Goal: Information Seeking & Learning: Learn about a topic

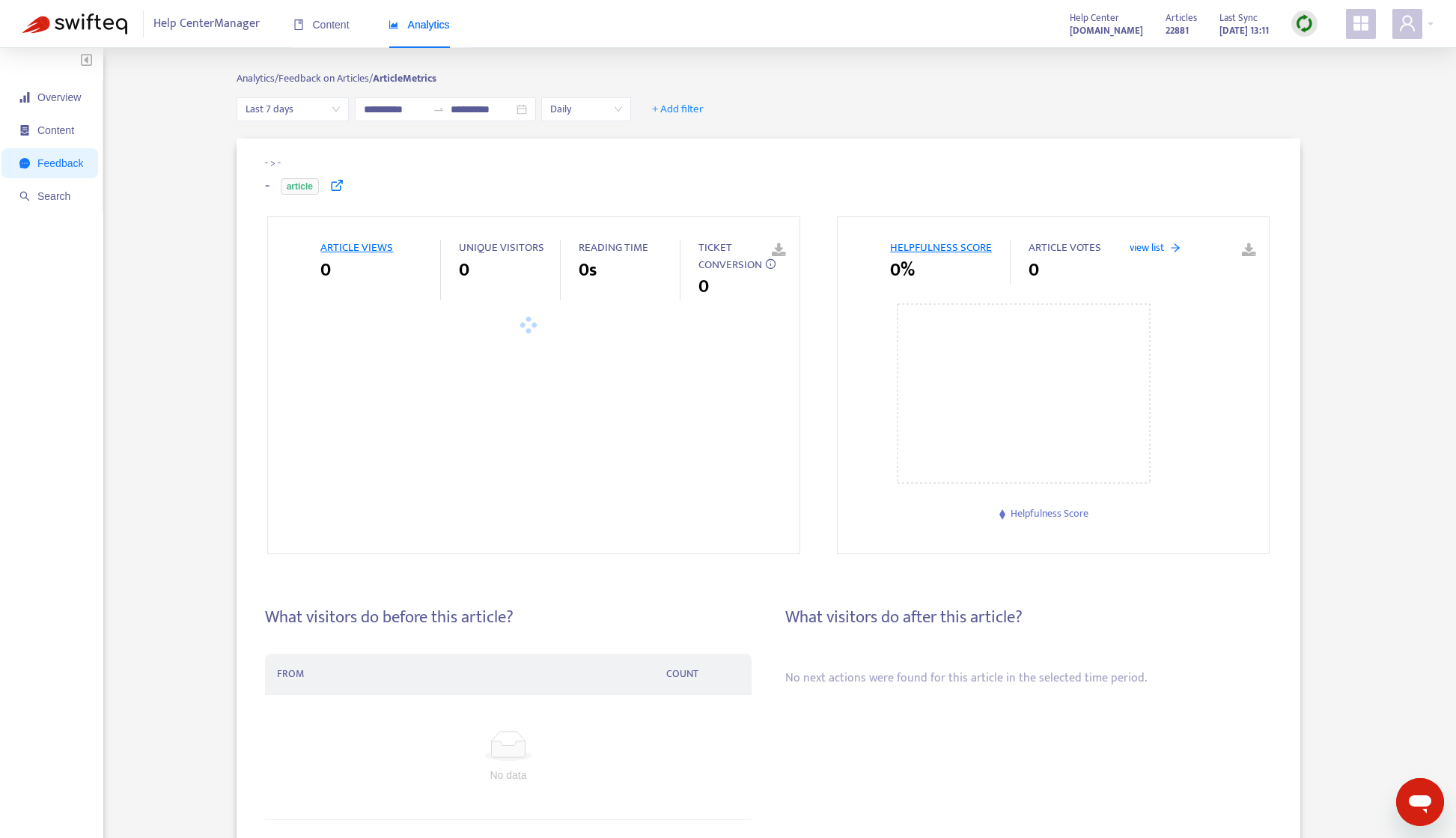
type input "**********"
click at [513, 108] on input "**********" at bounding box center [481, 109] width 63 height 17
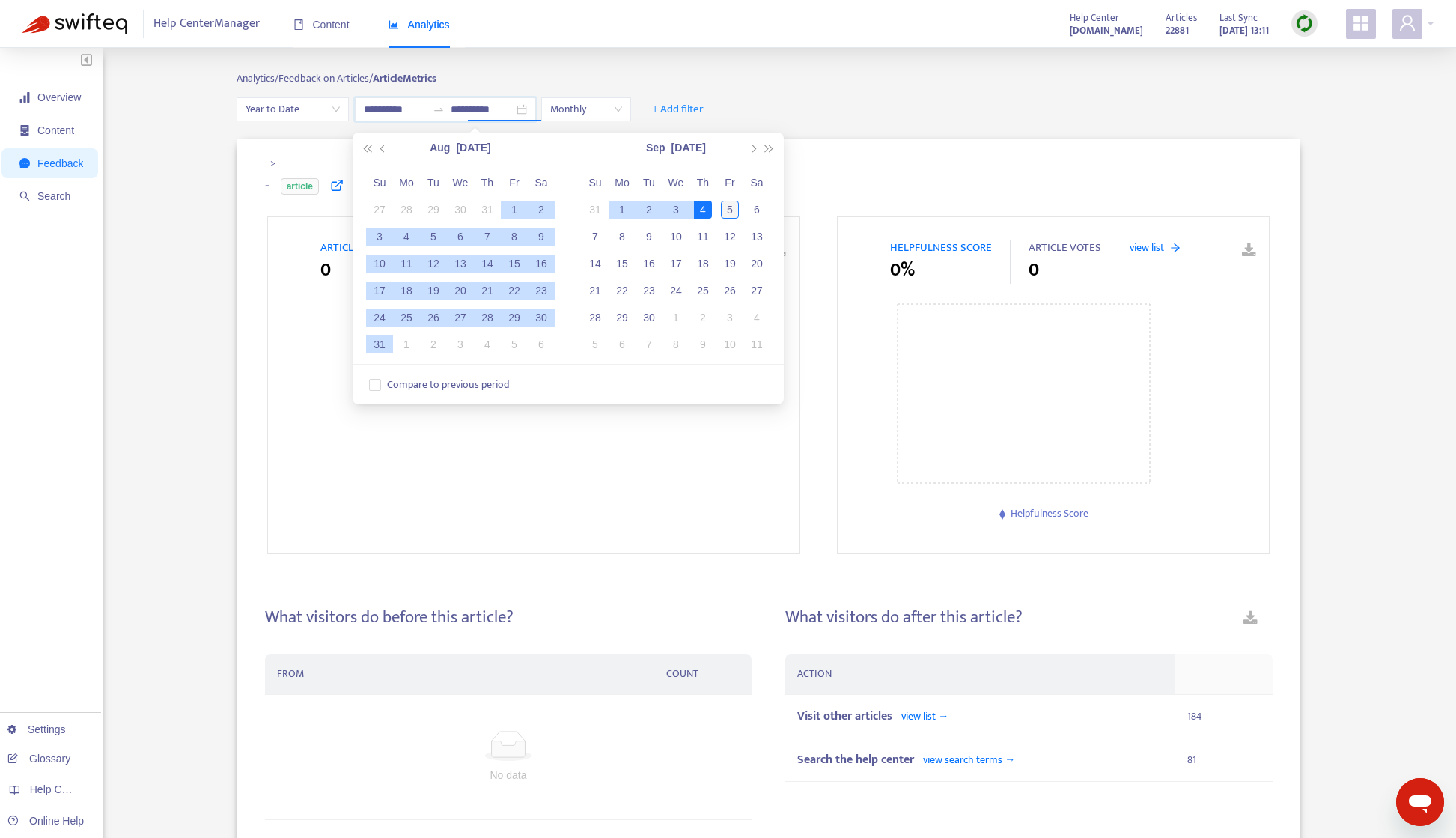
type input "**********"
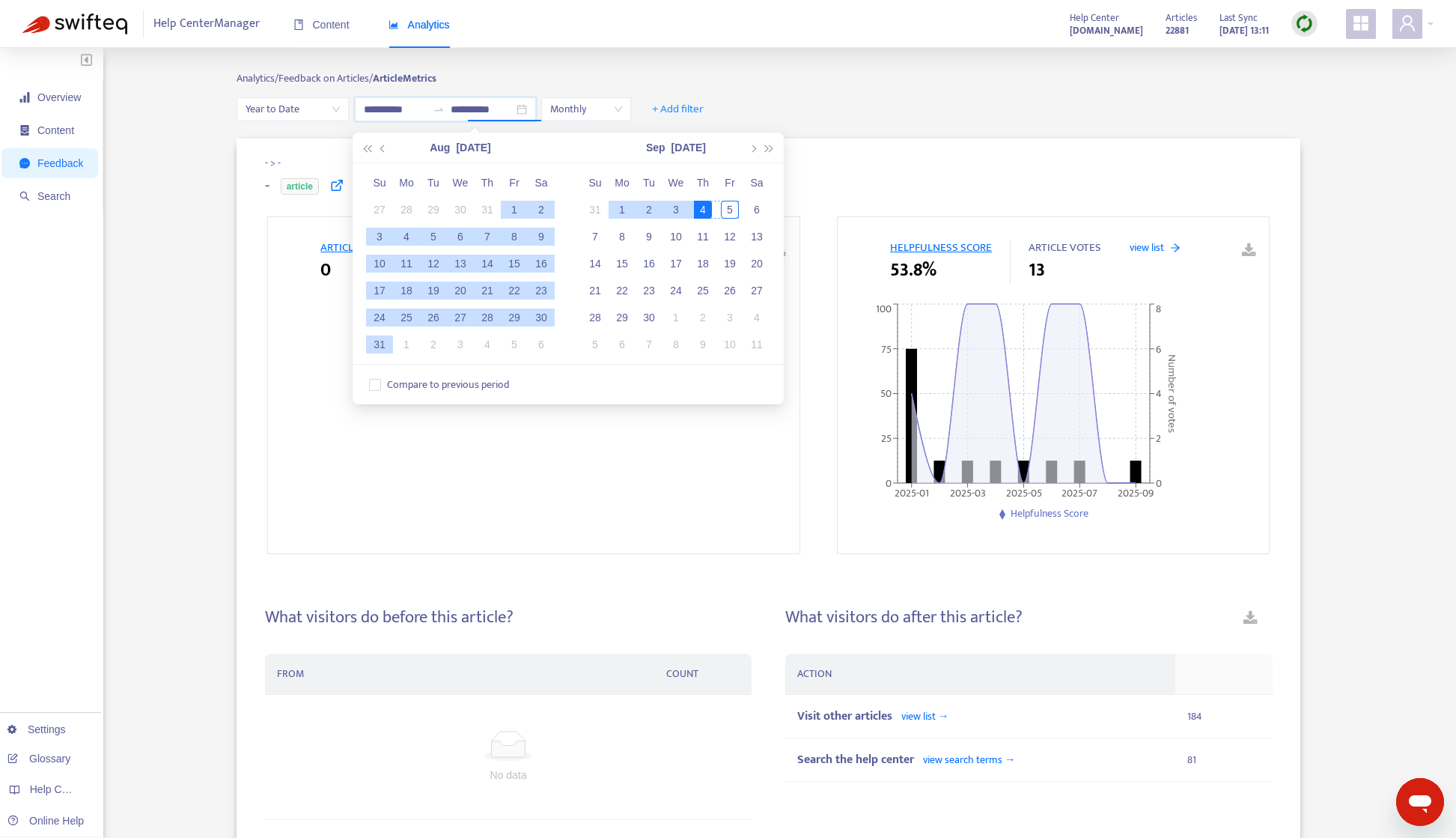
click at [732, 211] on div "5" at bounding box center [730, 210] width 18 height 18
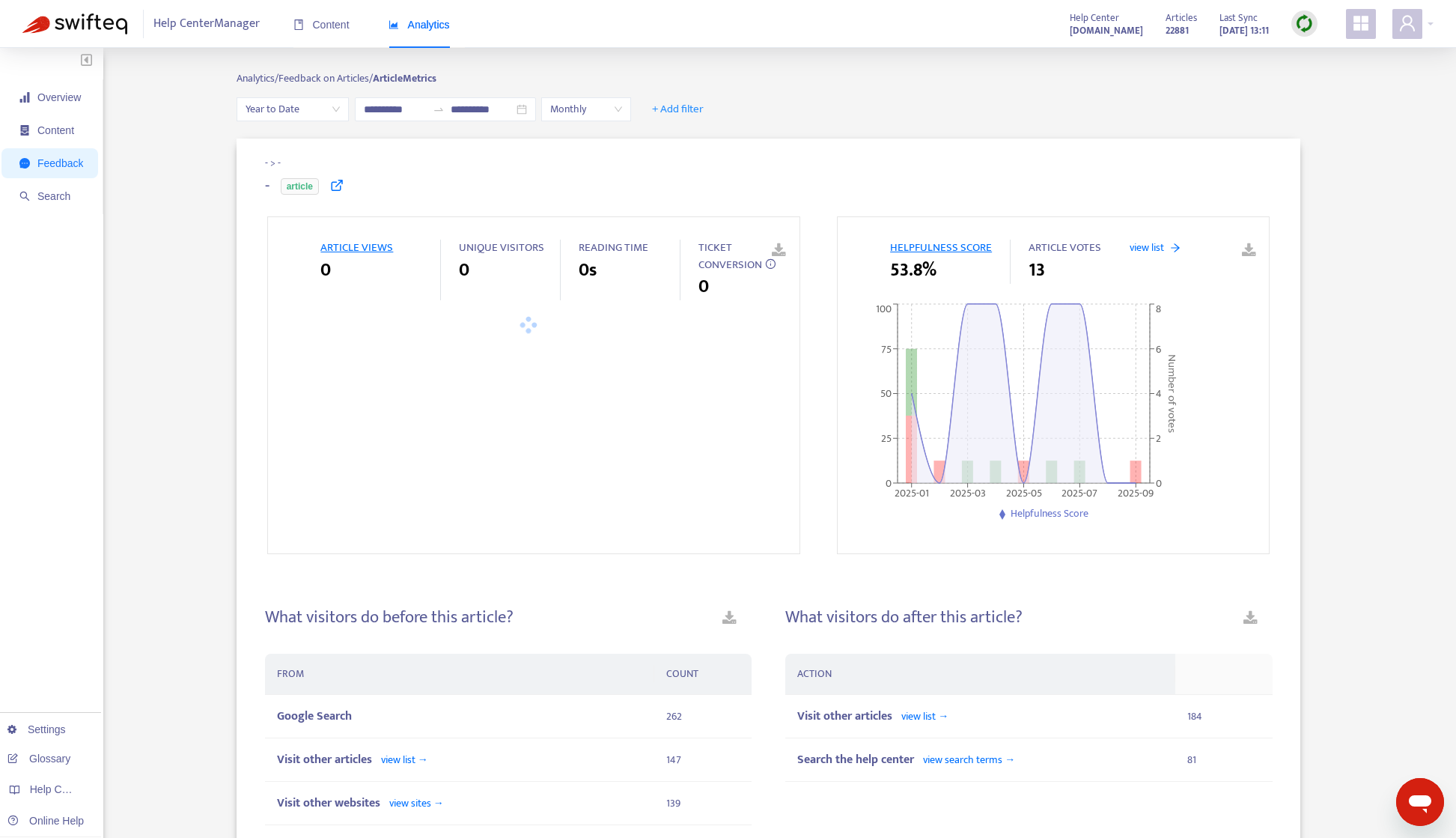
click at [813, 115] on div "**********" at bounding box center [768, 109] width 1064 height 24
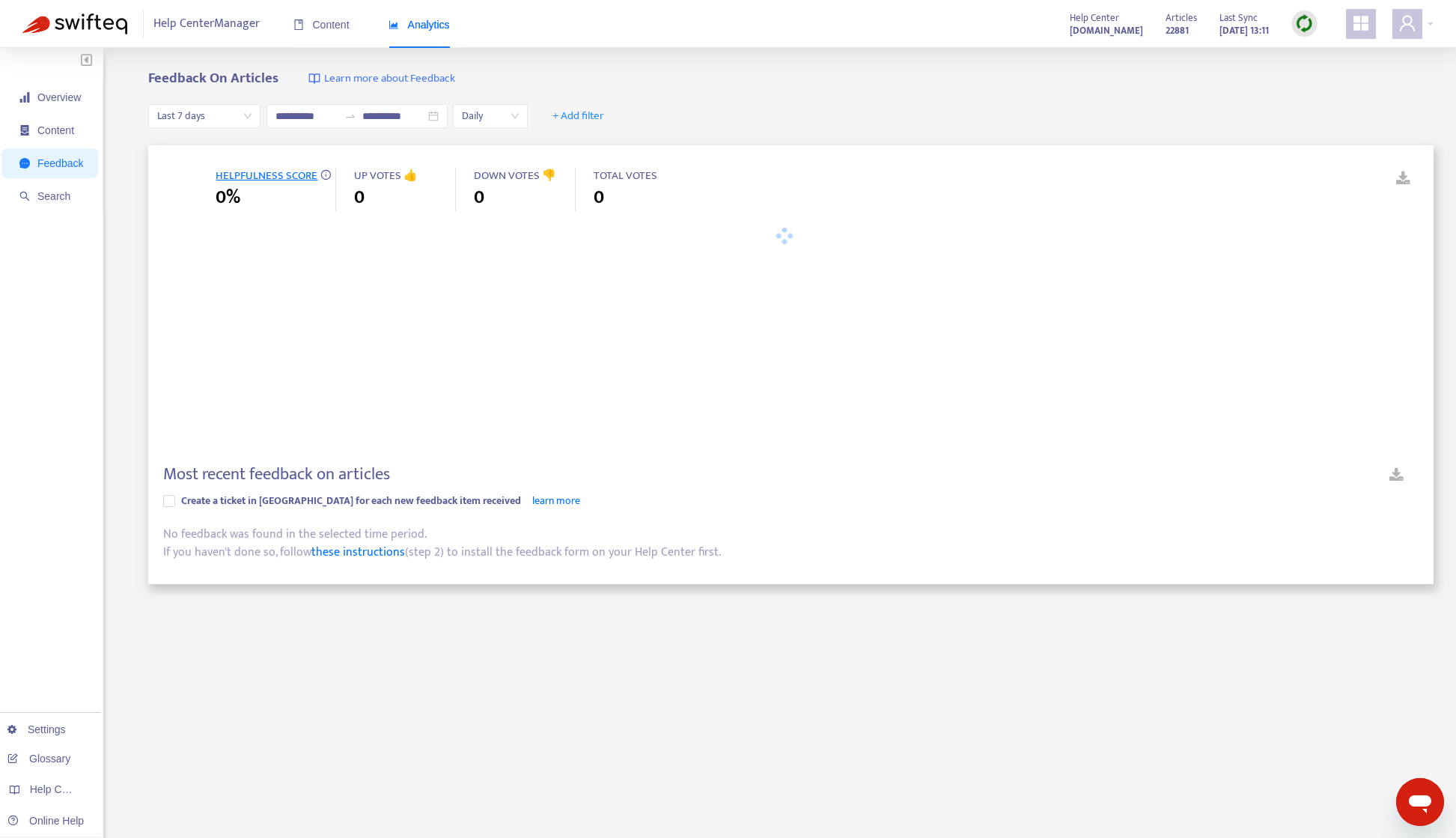
type input "**********"
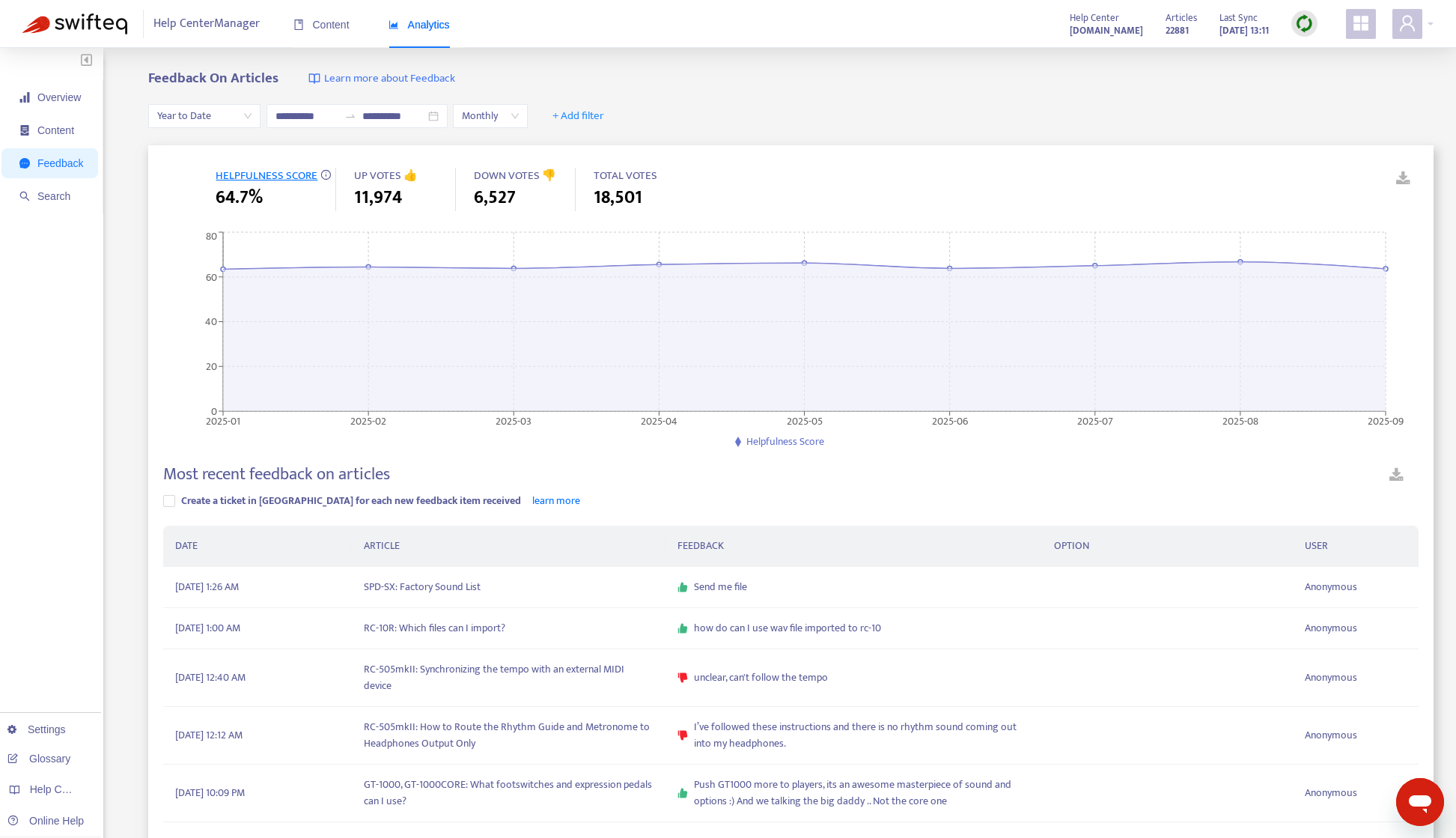
click at [1305, 29] on img at bounding box center [1304, 23] width 18 height 18
click at [1322, 53] on link "Quick Sync" at bounding box center [1335, 54] width 64 height 18
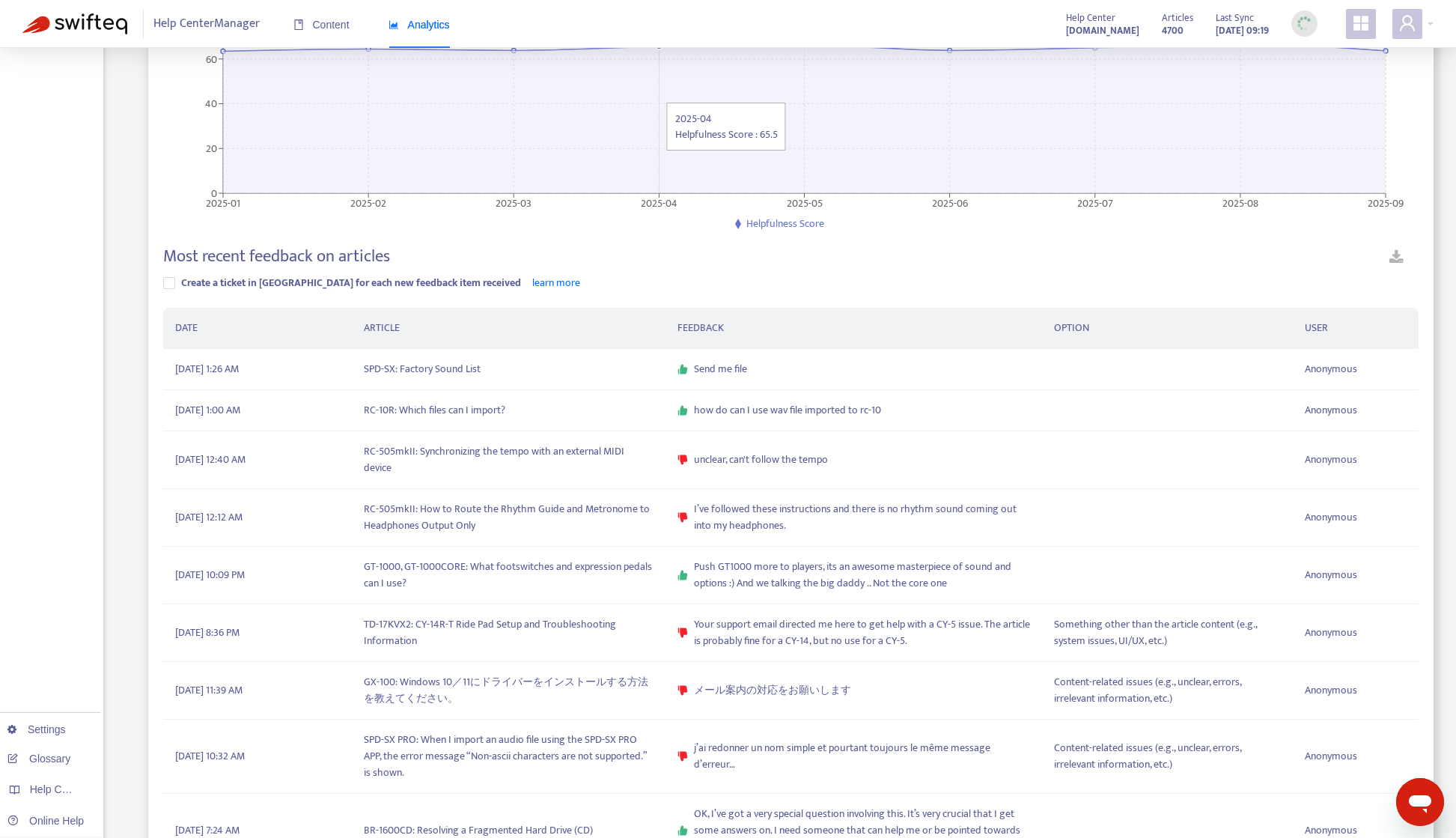
scroll to position [225, 0]
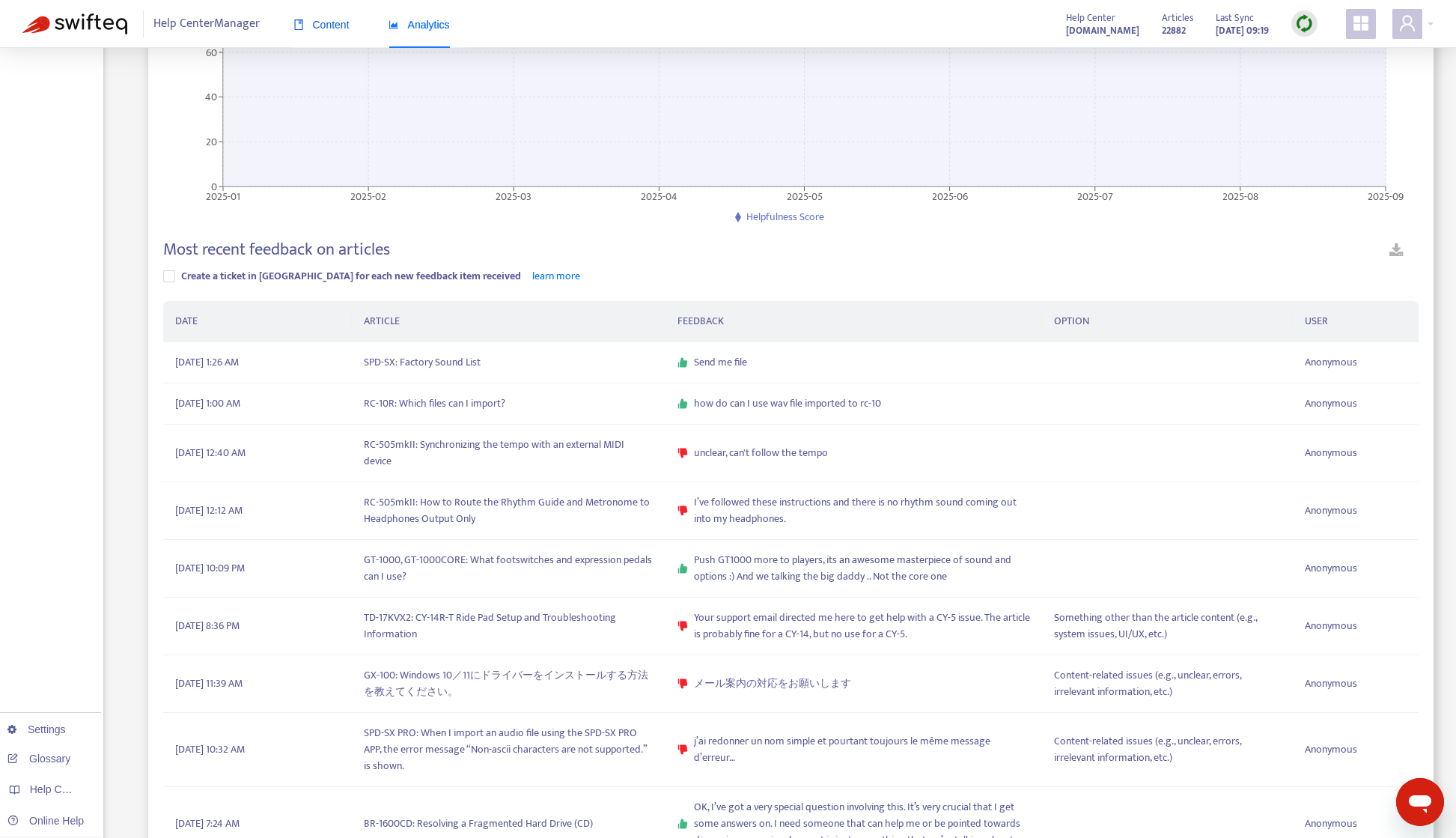
click at [325, 24] on span "Content" at bounding box center [321, 24] width 56 height 12
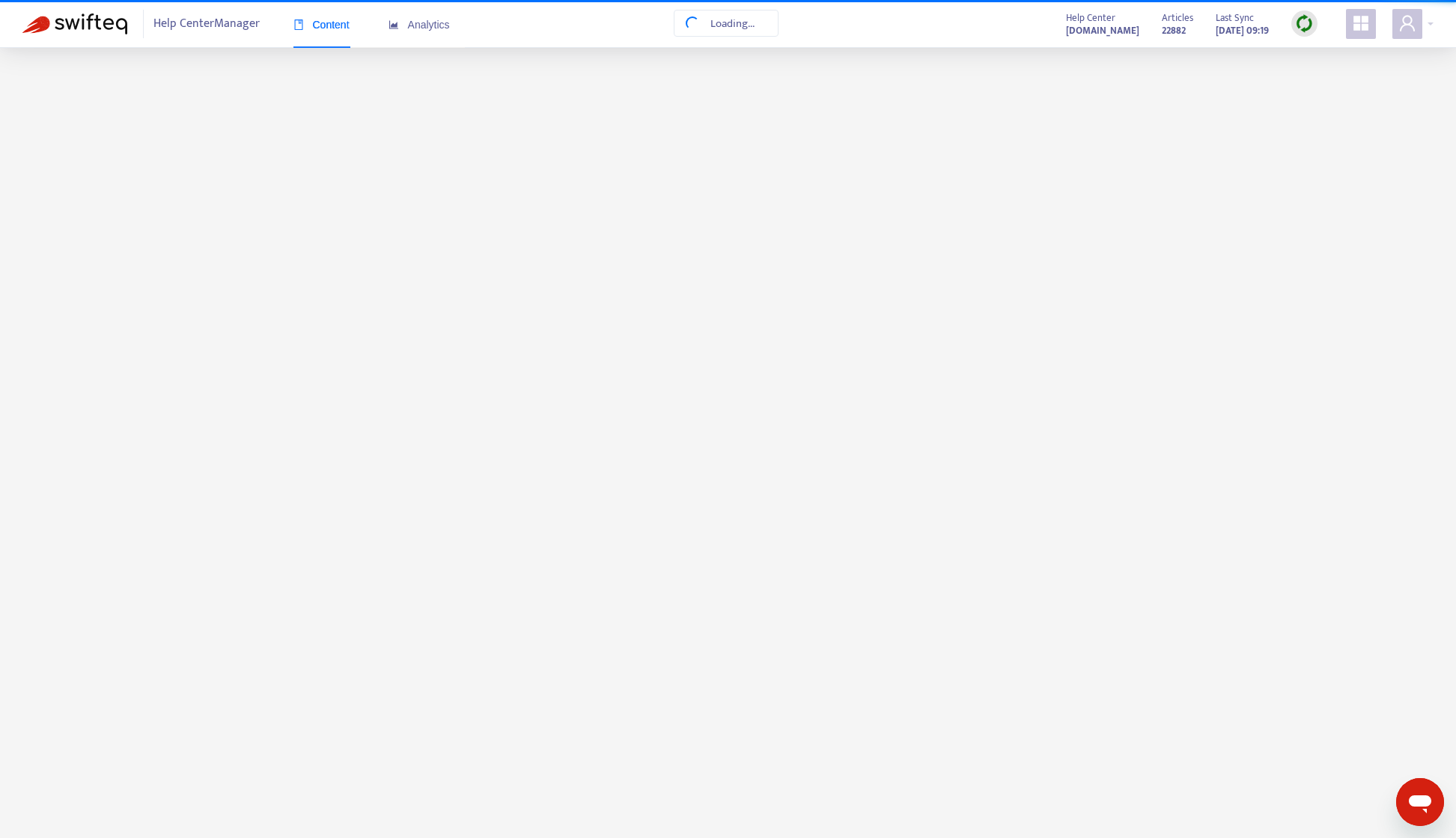
scroll to position [0, 0]
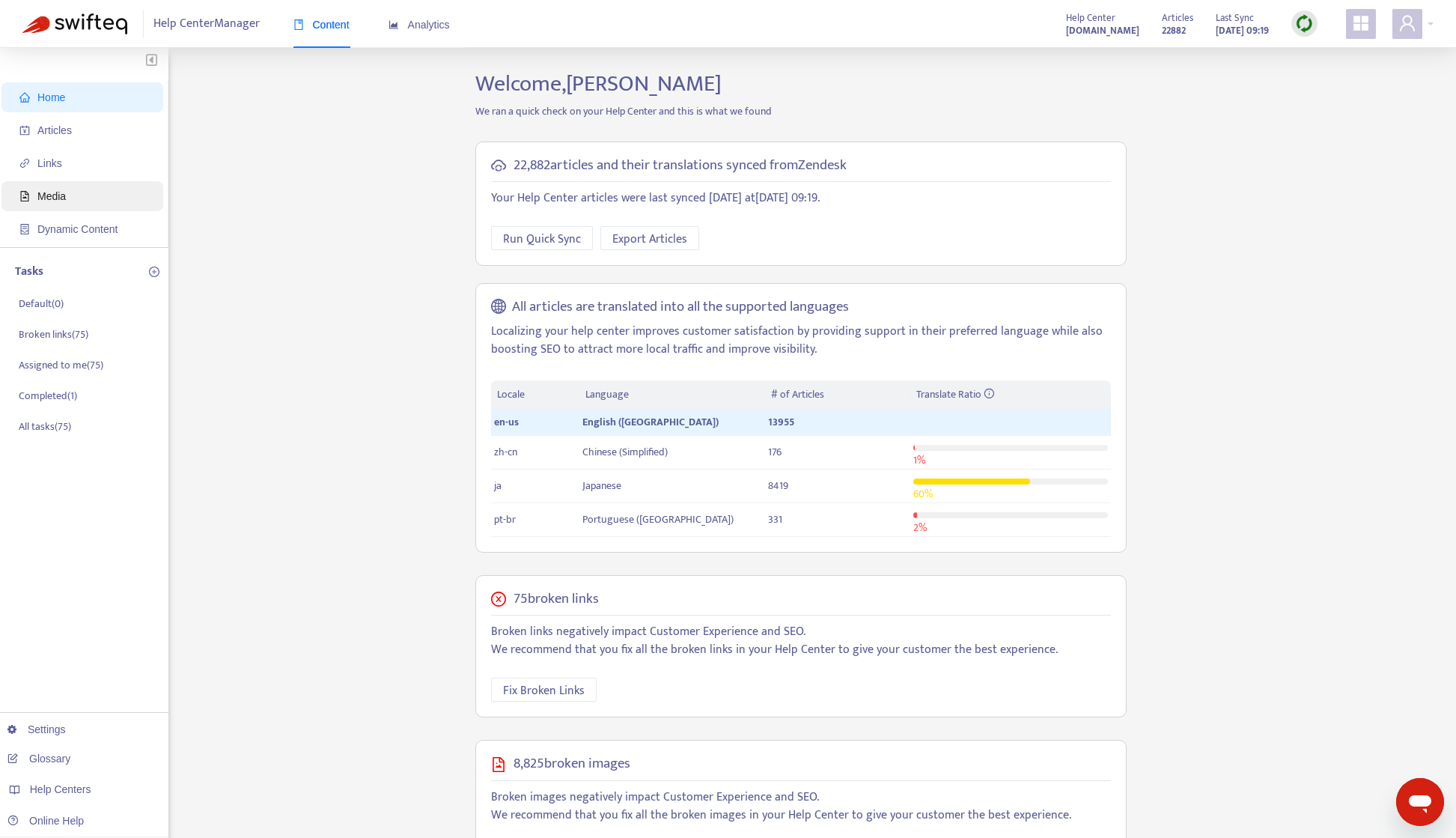
click at [60, 203] on span "Media" at bounding box center [84, 196] width 131 height 30
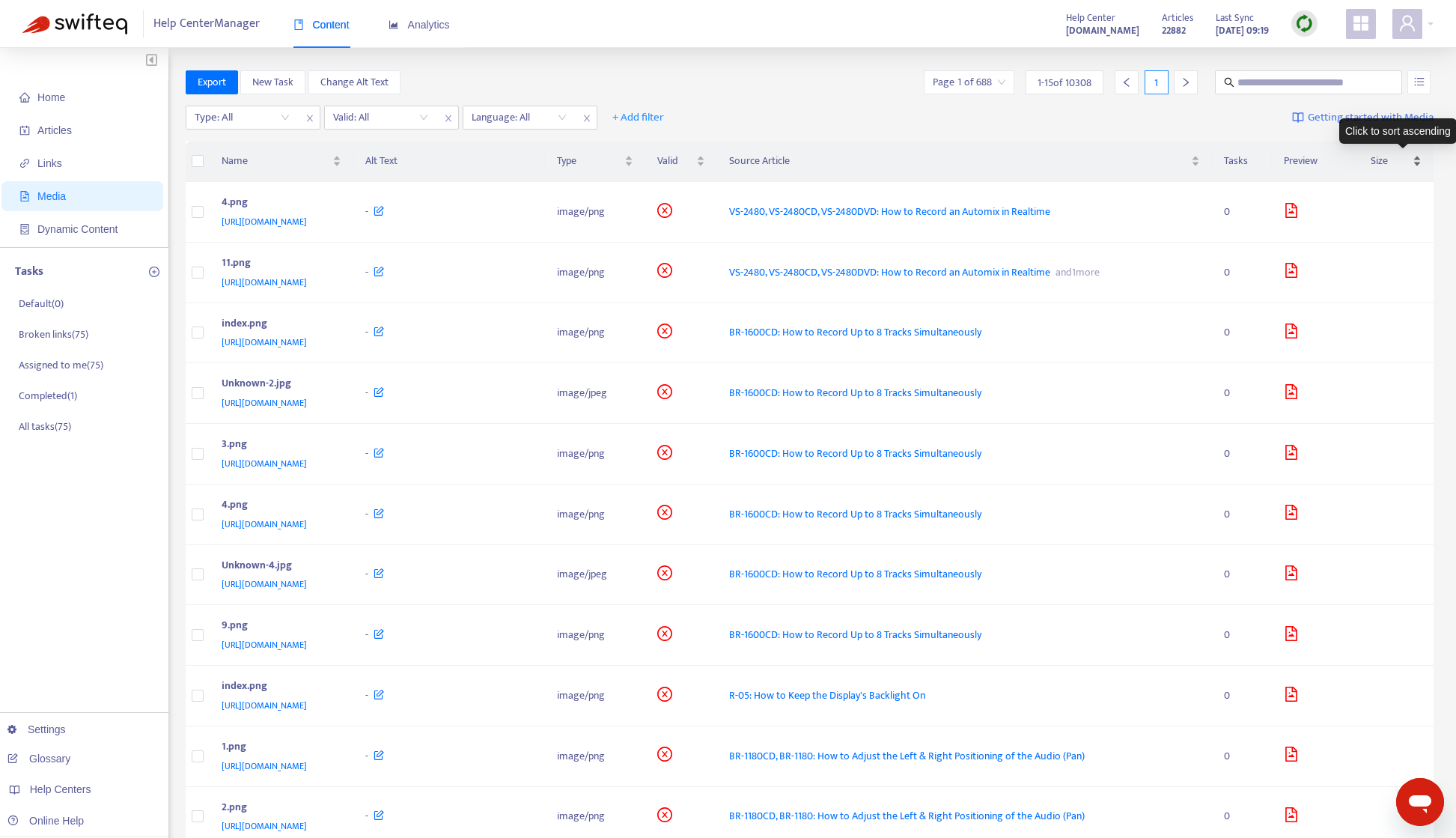
click at [1393, 159] on span "Size" at bounding box center [1390, 161] width 39 height 17
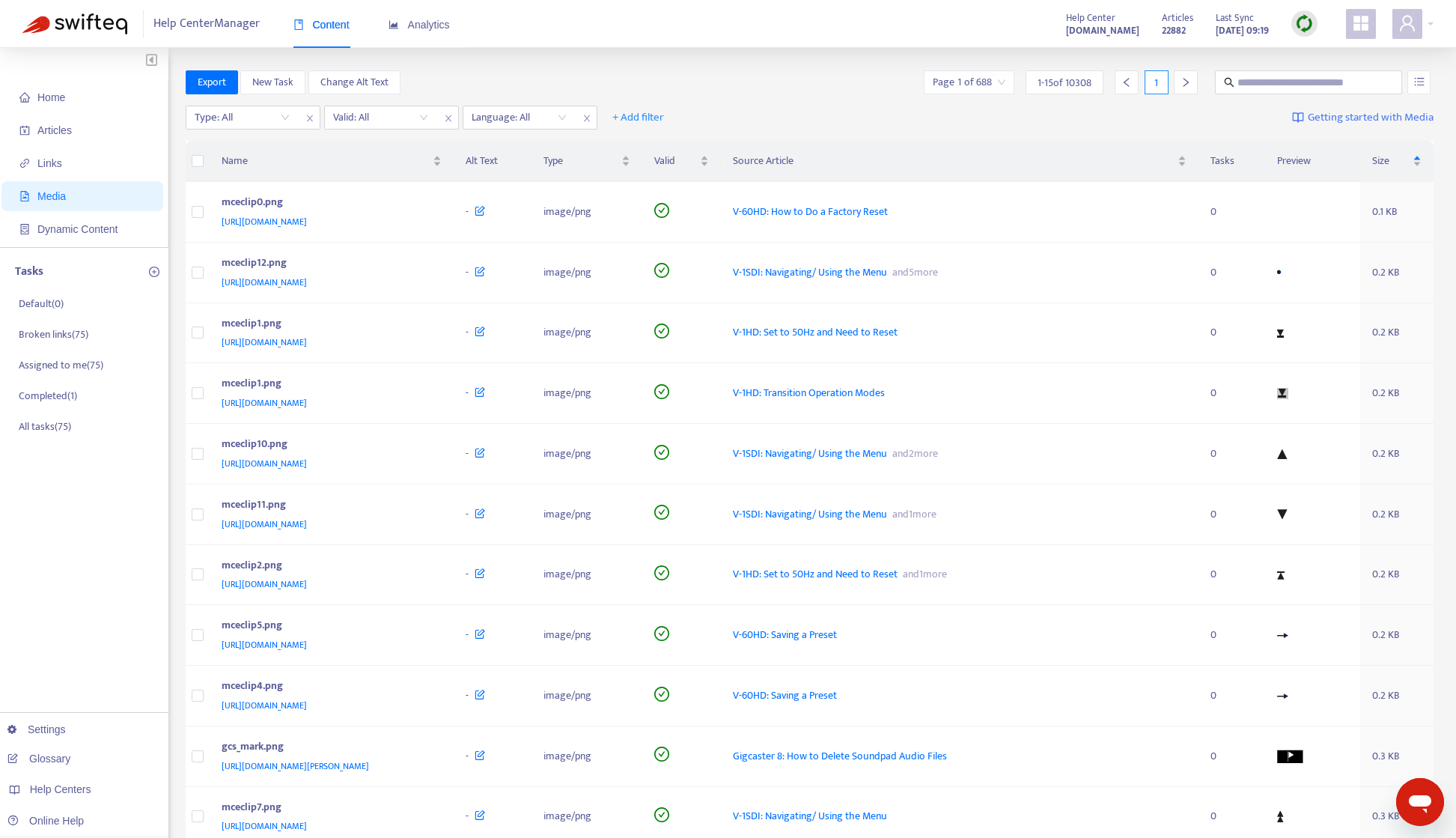
click at [1393, 167] on span "Size" at bounding box center [1391, 161] width 37 height 17
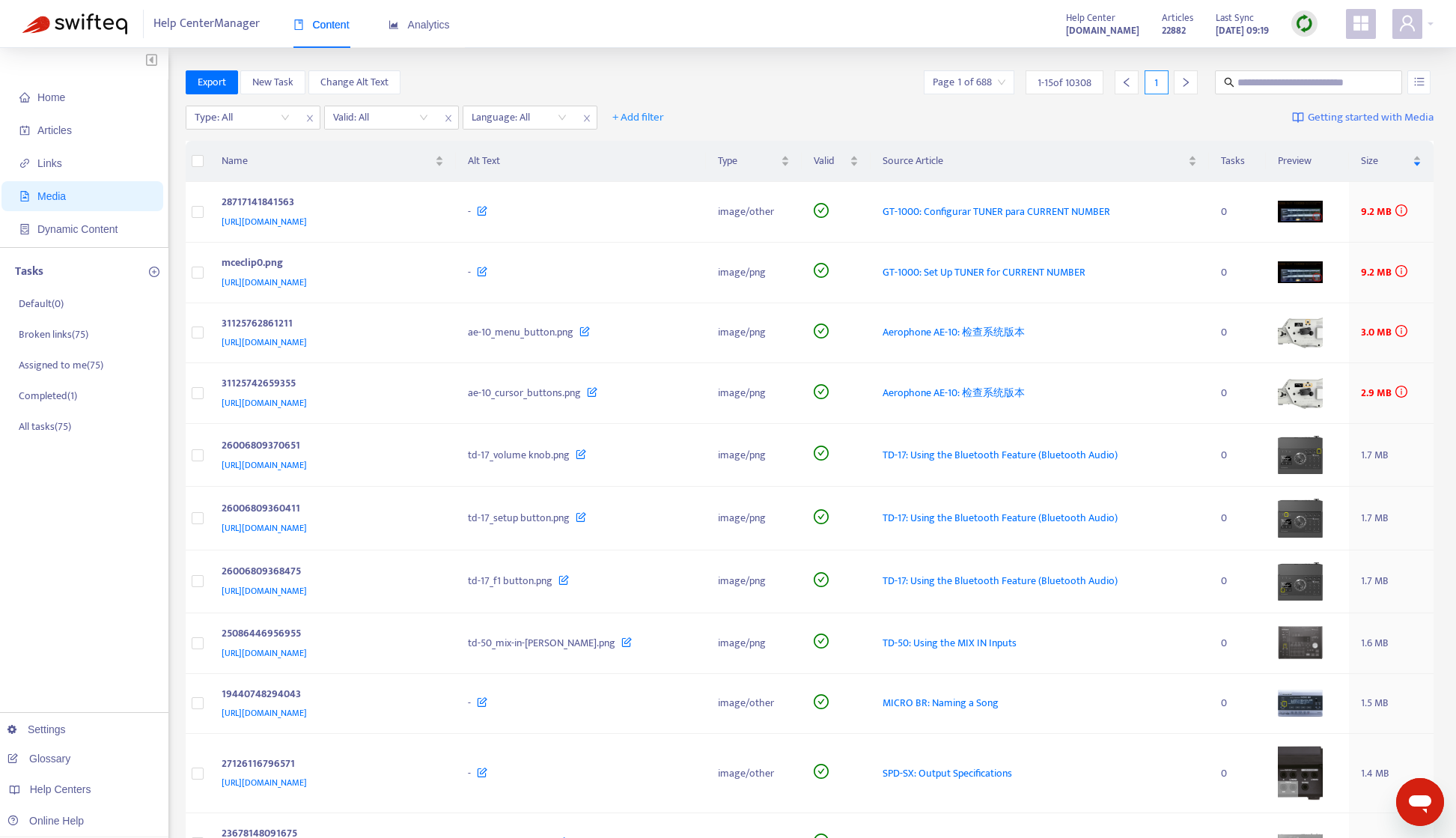
scroll to position [404, 0]
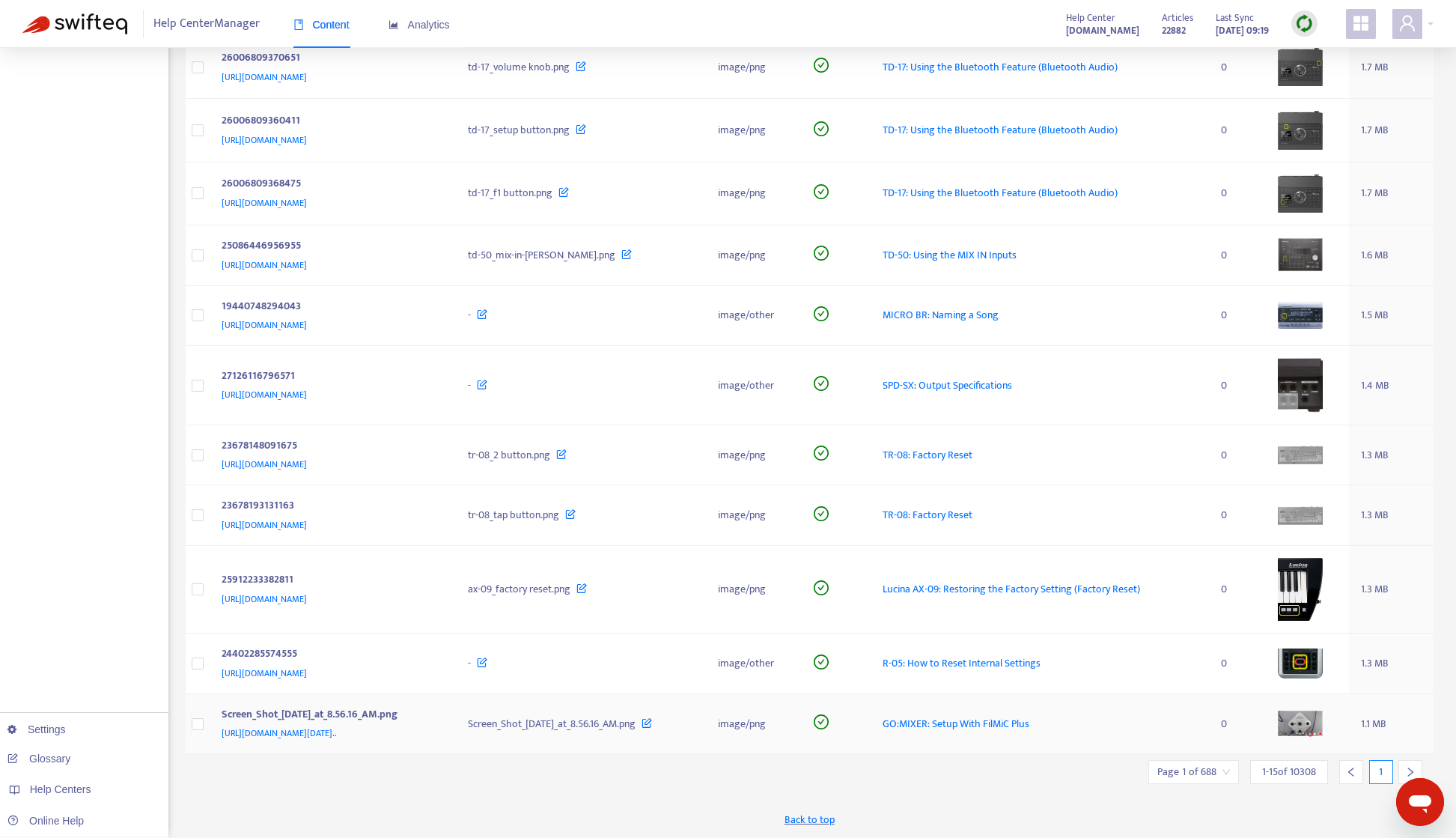
click at [1030, 716] on span "GO:MIXER: Setup With FilMiC Plus" at bounding box center [956, 724] width 147 height 18
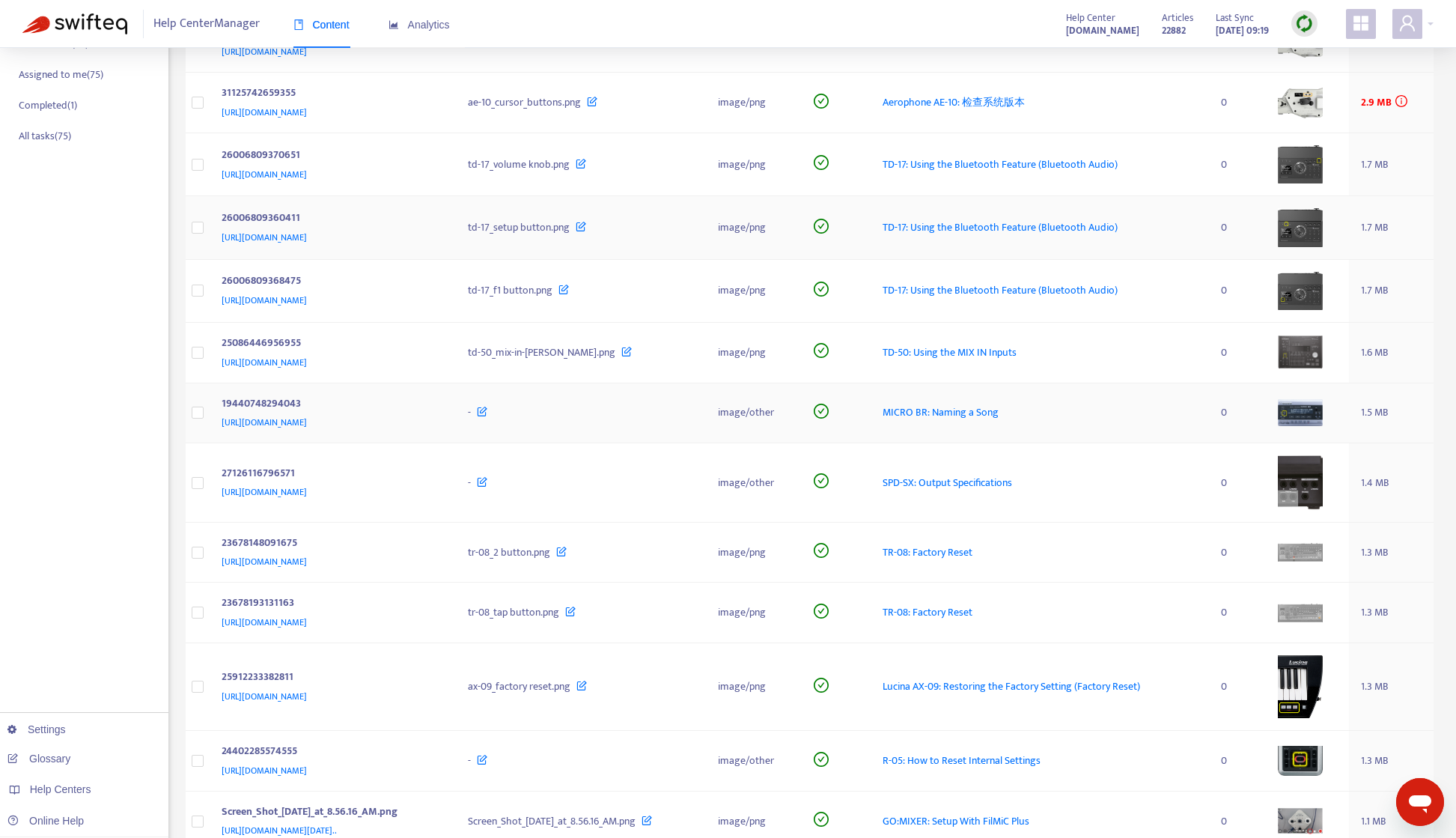
scroll to position [0, 0]
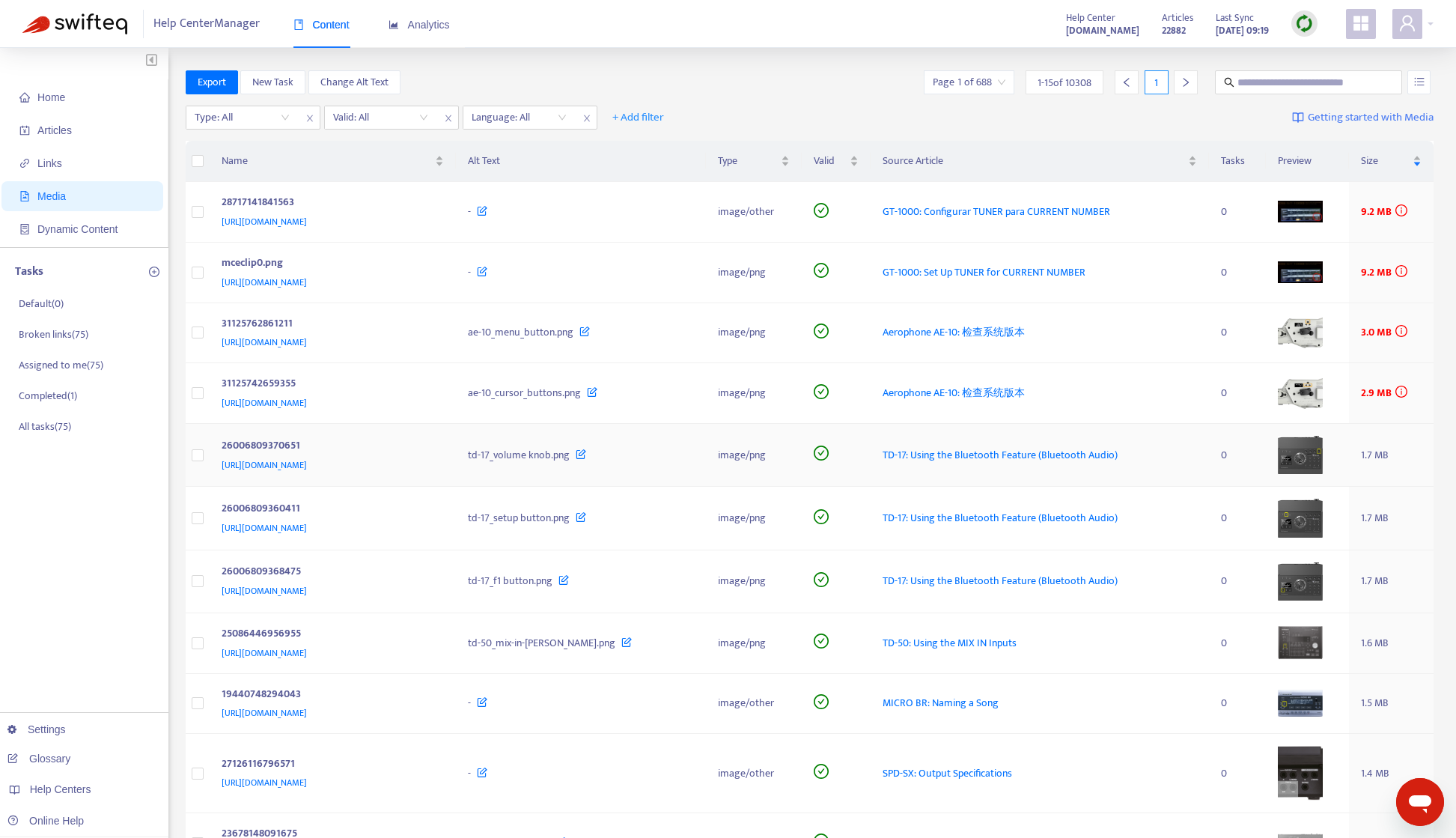
click at [1057, 462] on span "TD-17: Using the Bluetooth Feature (Bluetooth Audio)" at bounding box center [1000, 455] width 235 height 18
click at [390, 122] on input "search" at bounding box center [380, 117] width 95 height 22
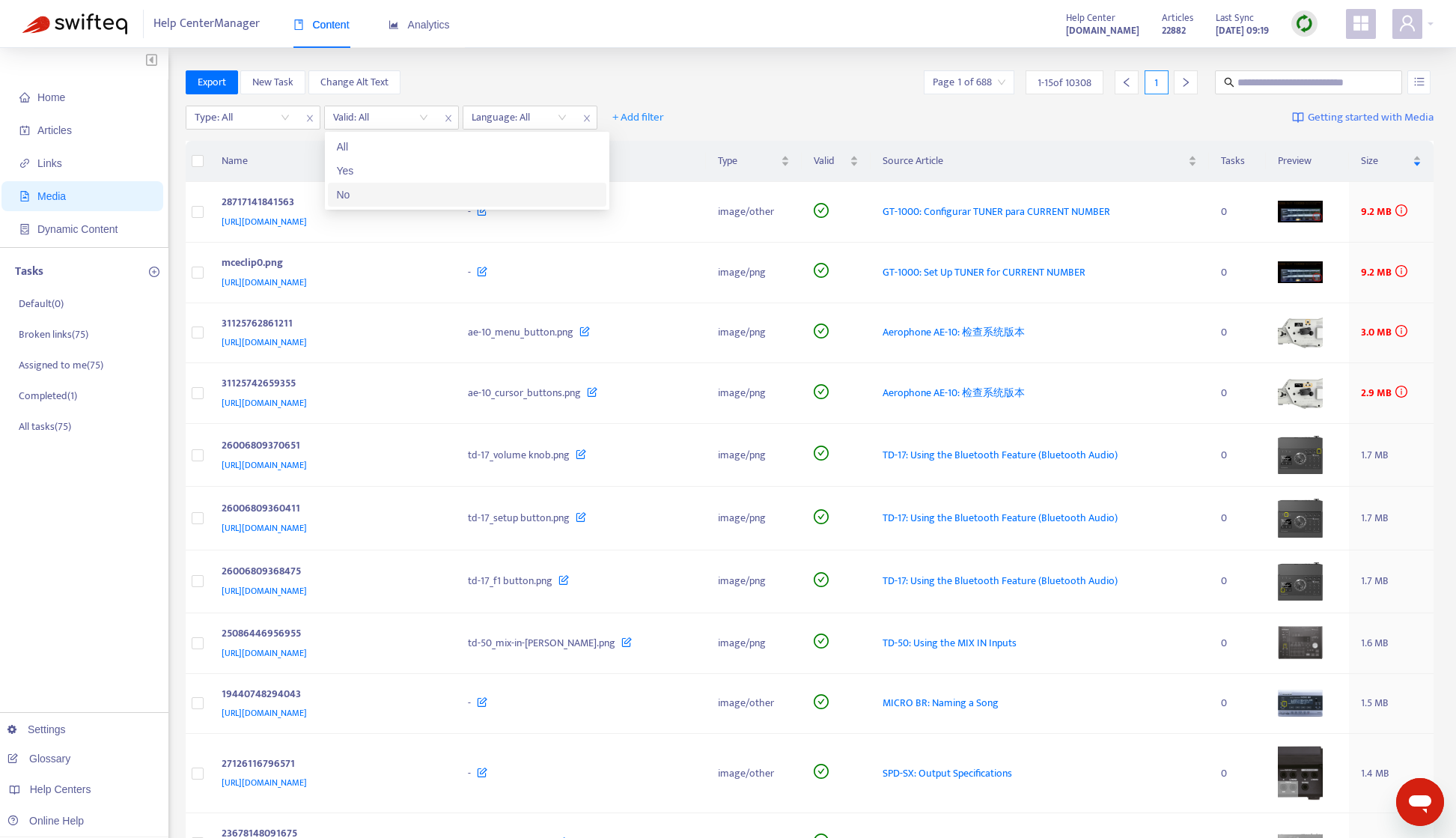
click at [393, 188] on div "No" at bounding box center [467, 195] width 261 height 17
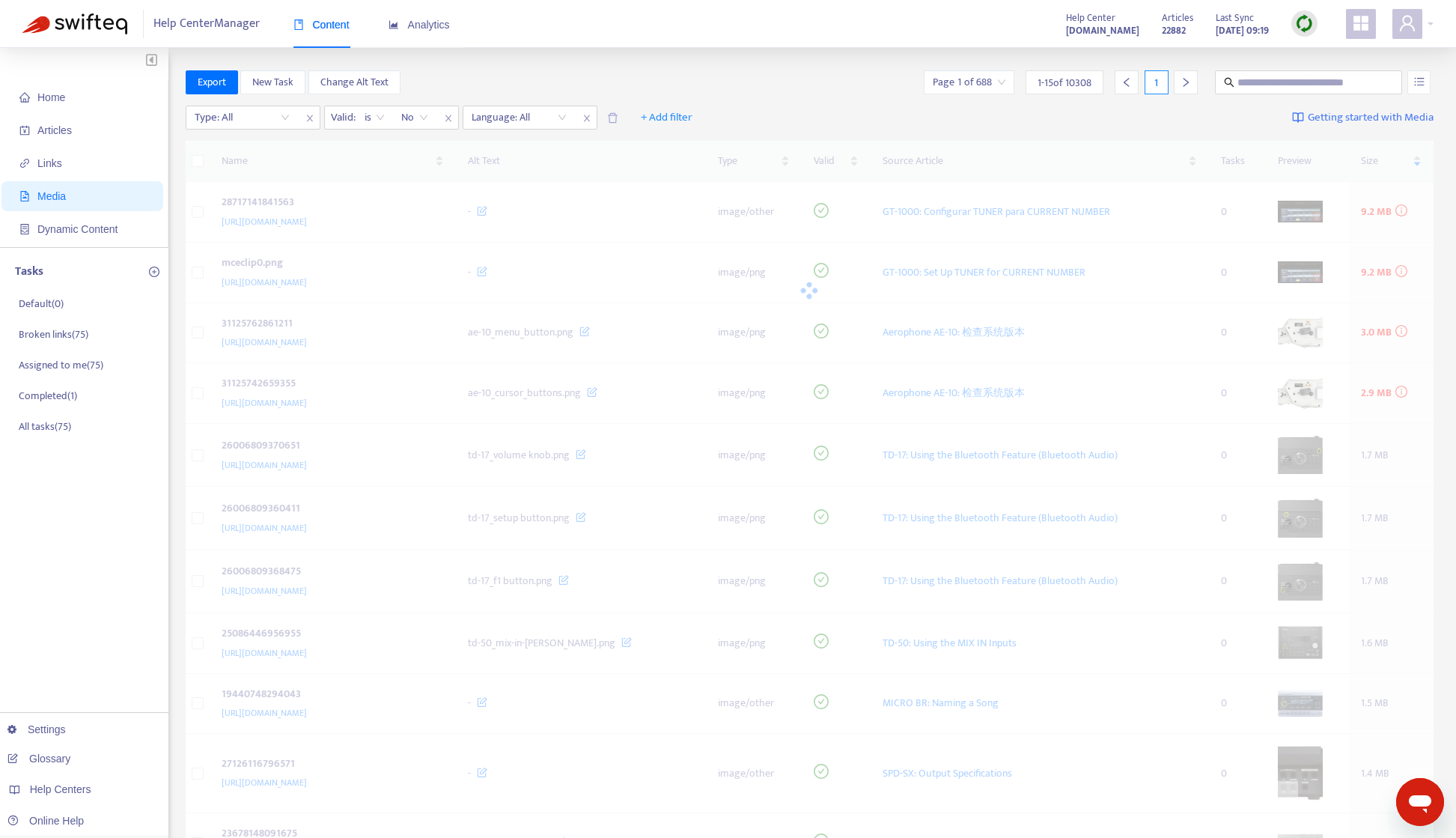
click at [577, 76] on div "Export New Task Change Alt Text Page 1 of 688 1 - 15 of 10308 1" at bounding box center [810, 82] width 1249 height 24
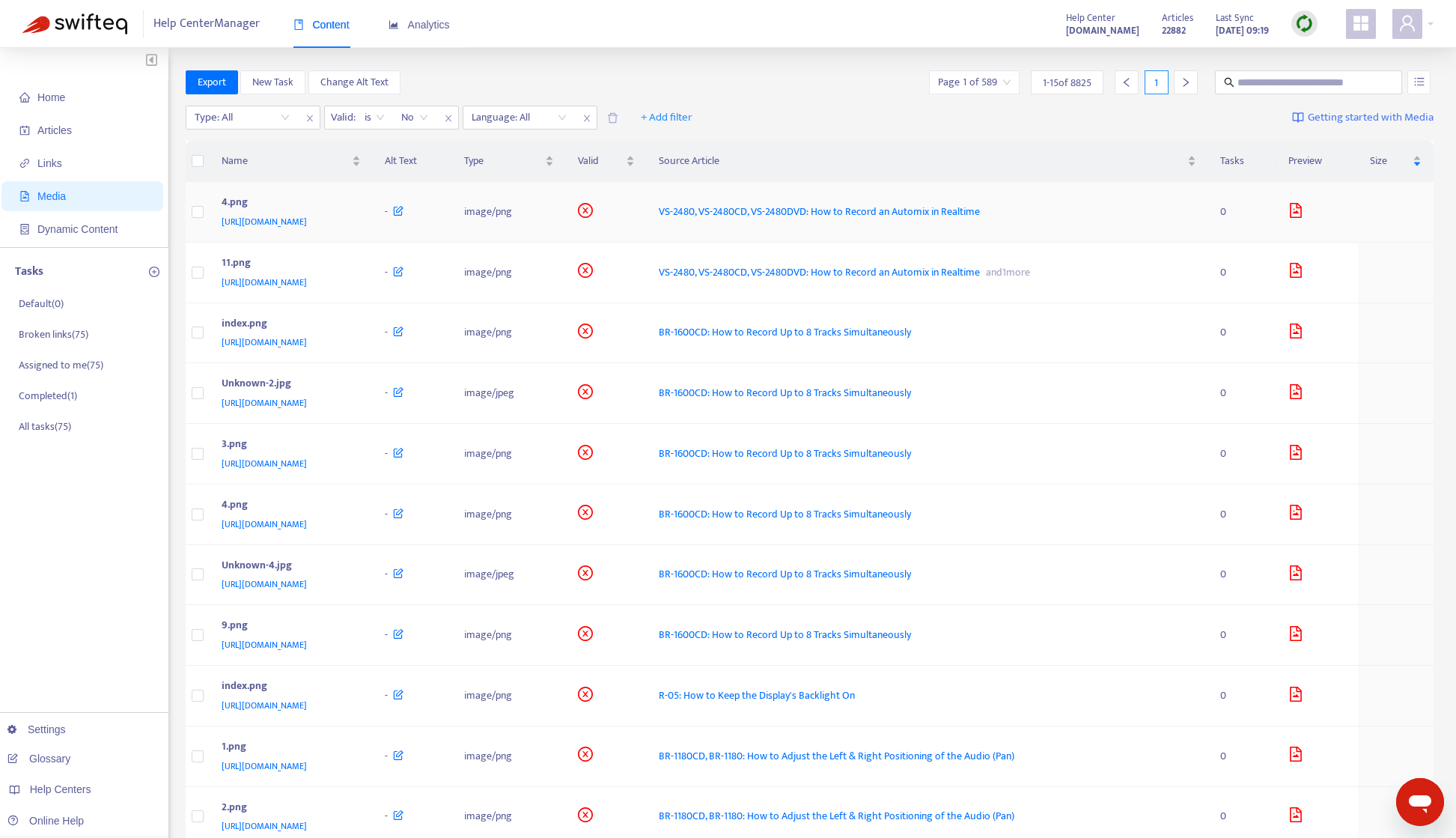
click at [307, 224] on span "https://support.roland.com/hc/en-us/article_attachments/200736409/4.png" at bounding box center [264, 222] width 85 height 15
click at [893, 210] on span "VS-2480, VS-2480CD, VS-2480DVD: How to Record an Automix in Realtime" at bounding box center [819, 212] width 321 height 18
click at [649, 118] on span "+ Add filter" at bounding box center [666, 117] width 52 height 18
click at [602, 81] on div "Export New Task Change Alt Text Page 1 of 589 1 - 15 of 8825 1" at bounding box center [810, 82] width 1249 height 24
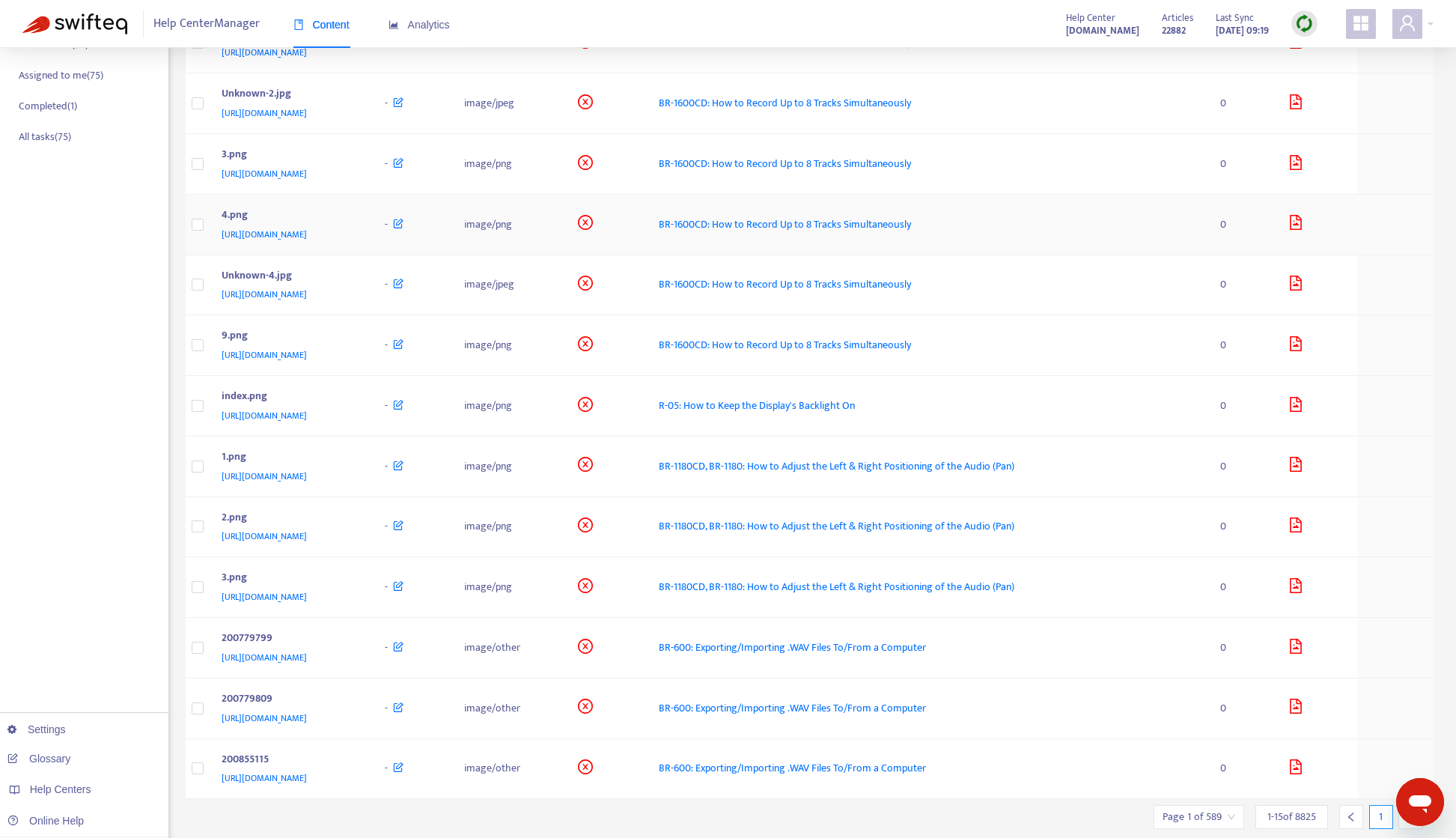
scroll to position [300, 0]
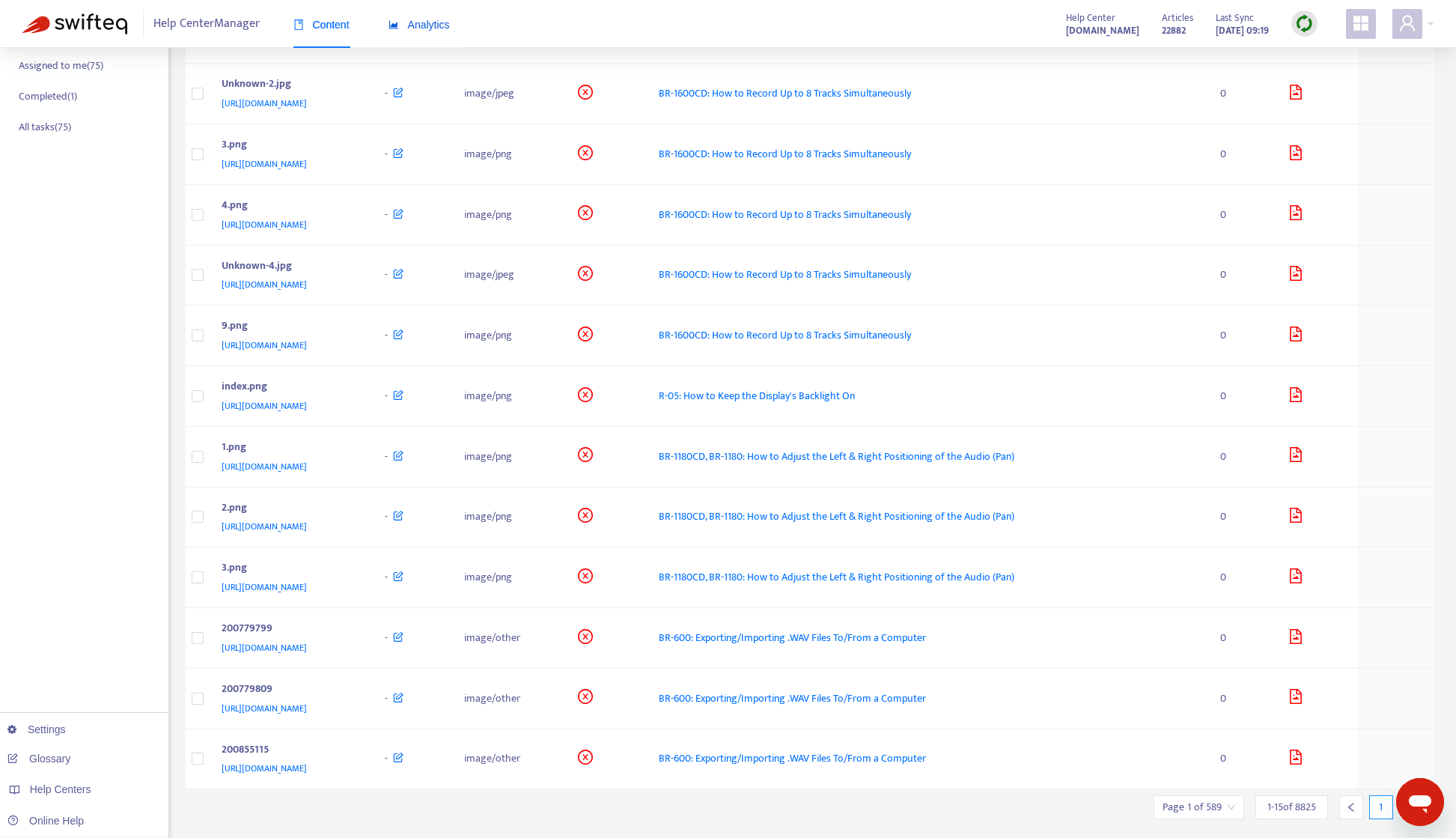
click at [432, 29] on span "Analytics" at bounding box center [419, 24] width 61 height 12
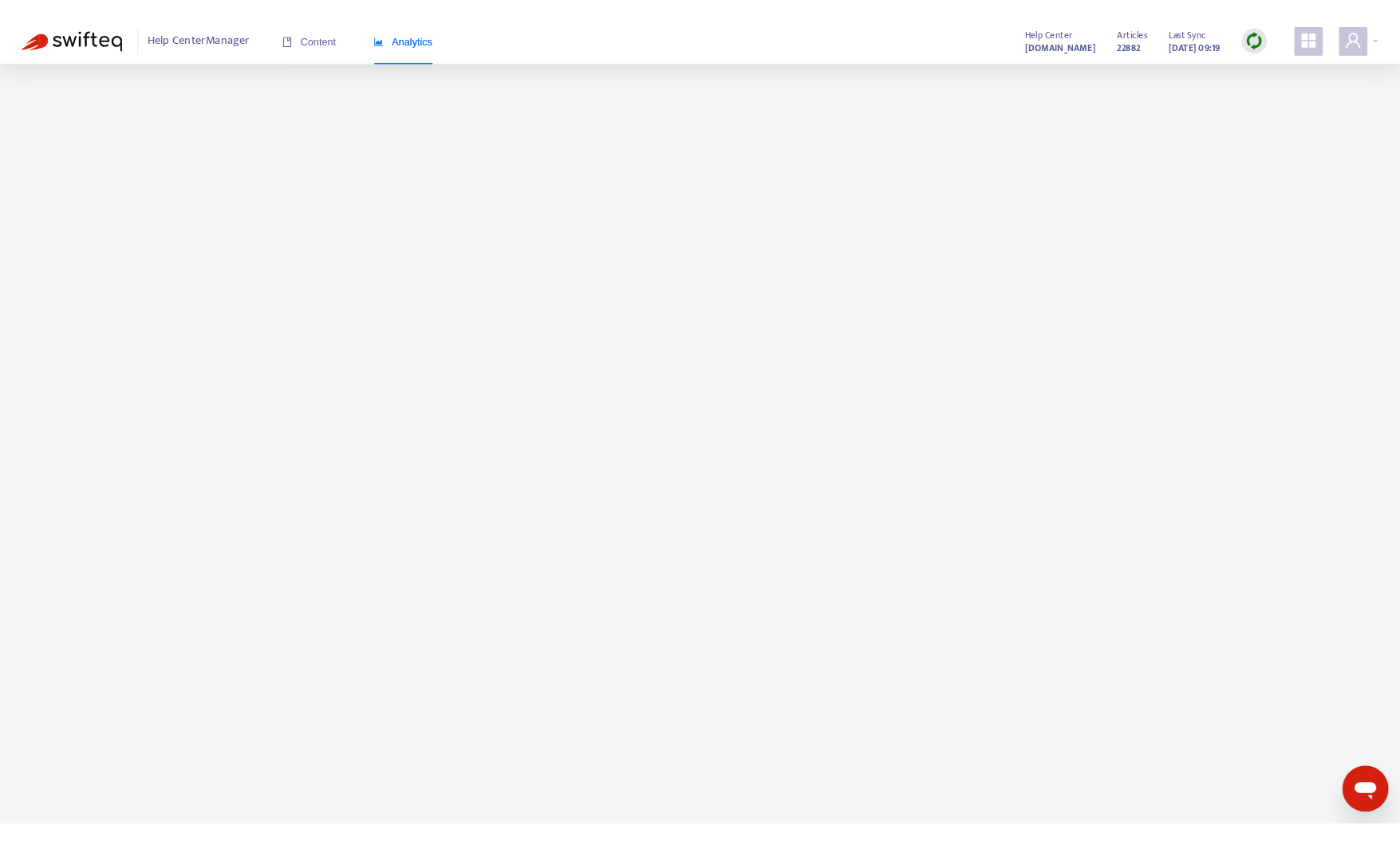
scroll to position [0, 0]
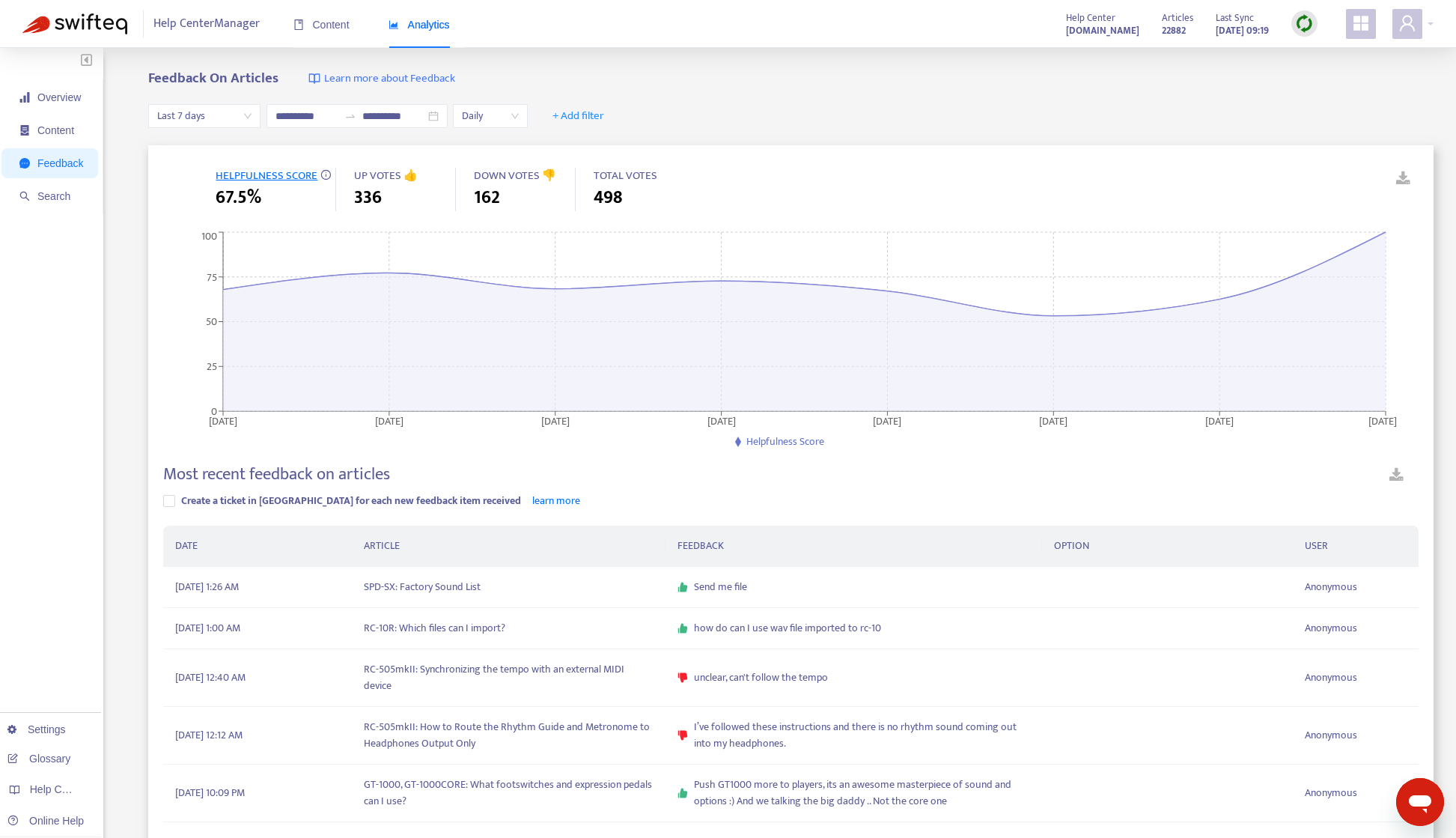
click at [63, 131] on span "Content" at bounding box center [56, 130] width 37 height 12
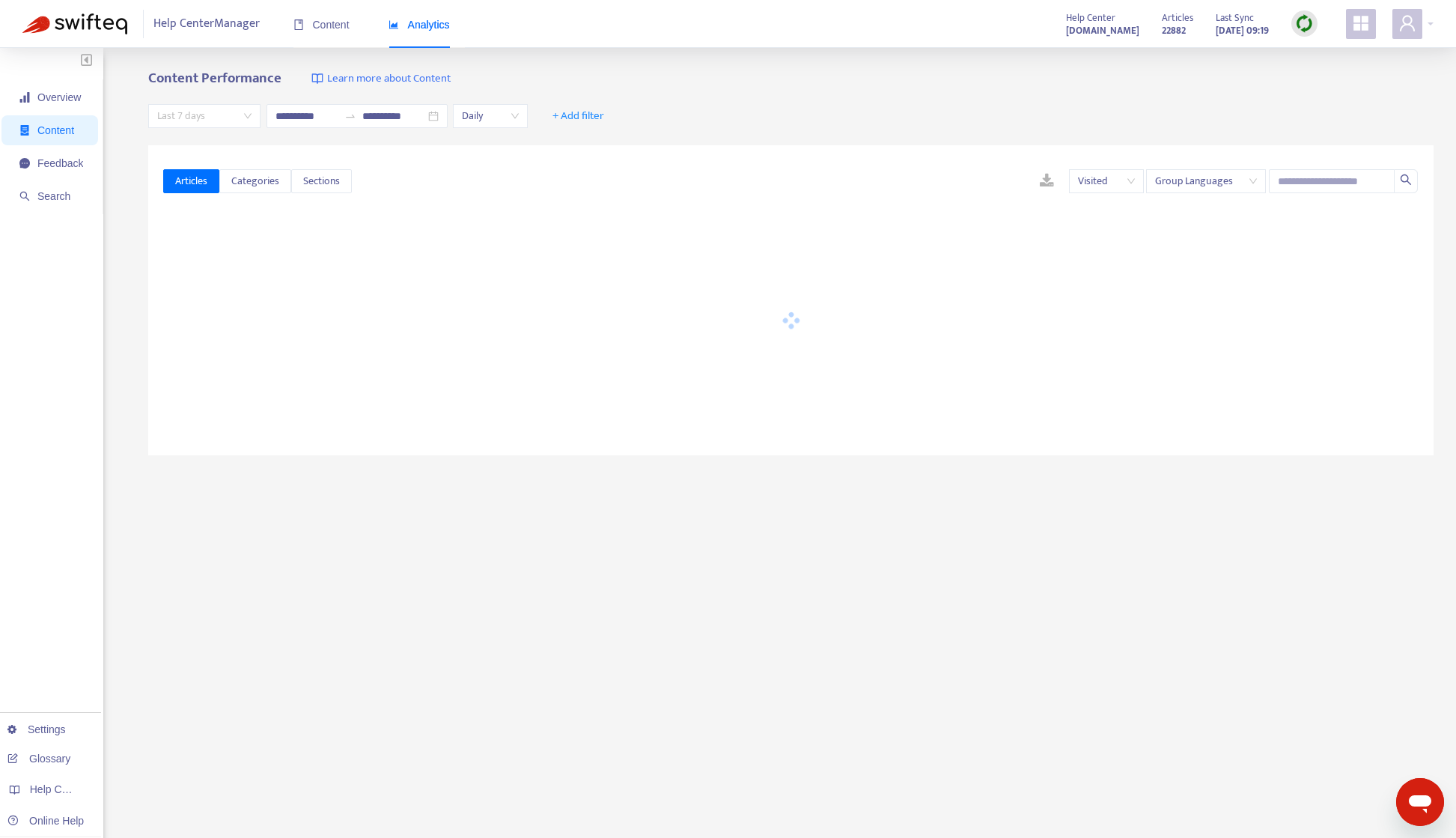
click at [203, 120] on span "Last 7 days" at bounding box center [204, 116] width 94 height 22
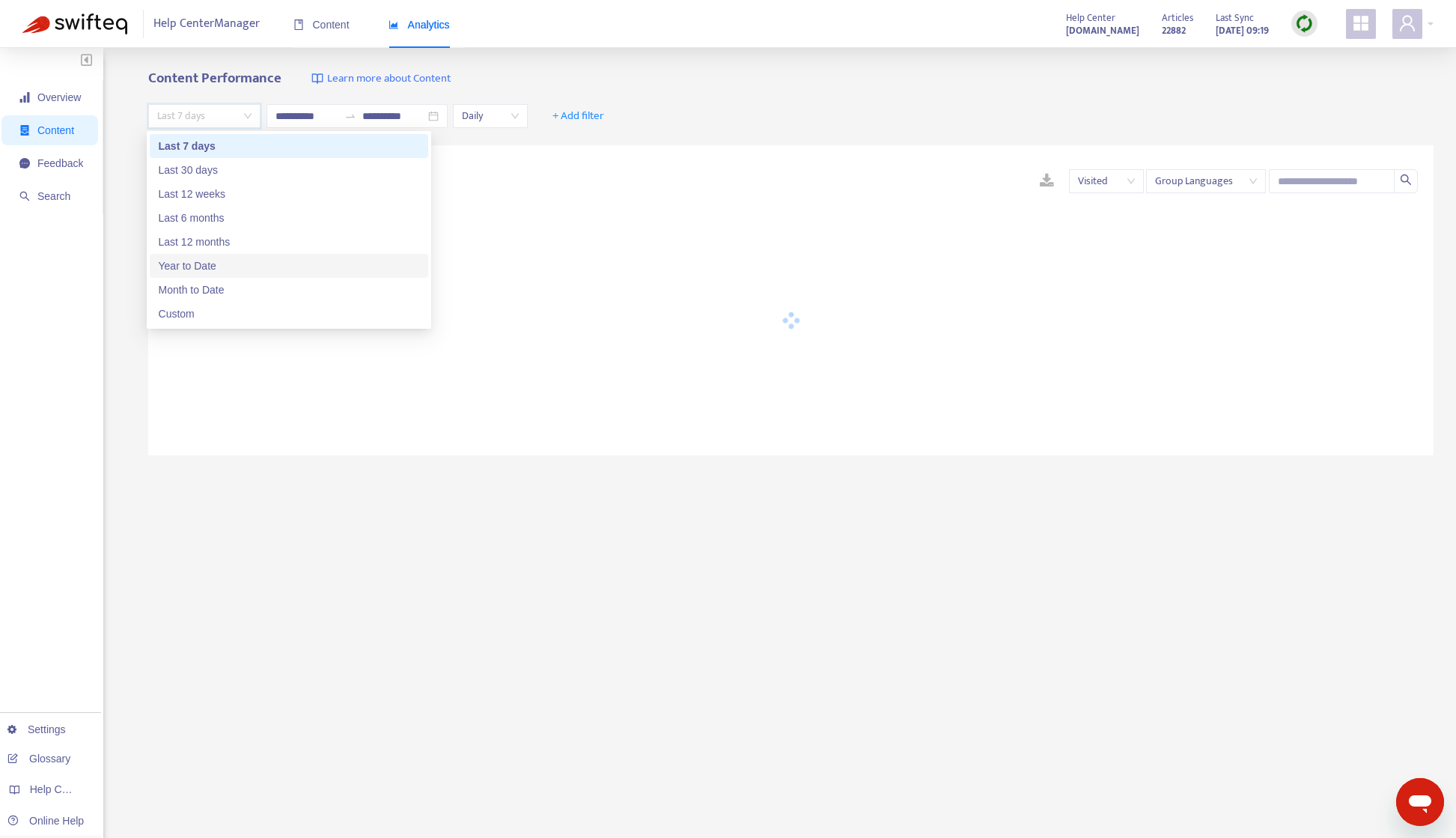
click at [208, 268] on div "Year to Date" at bounding box center [288, 266] width 261 height 17
type input "**********"
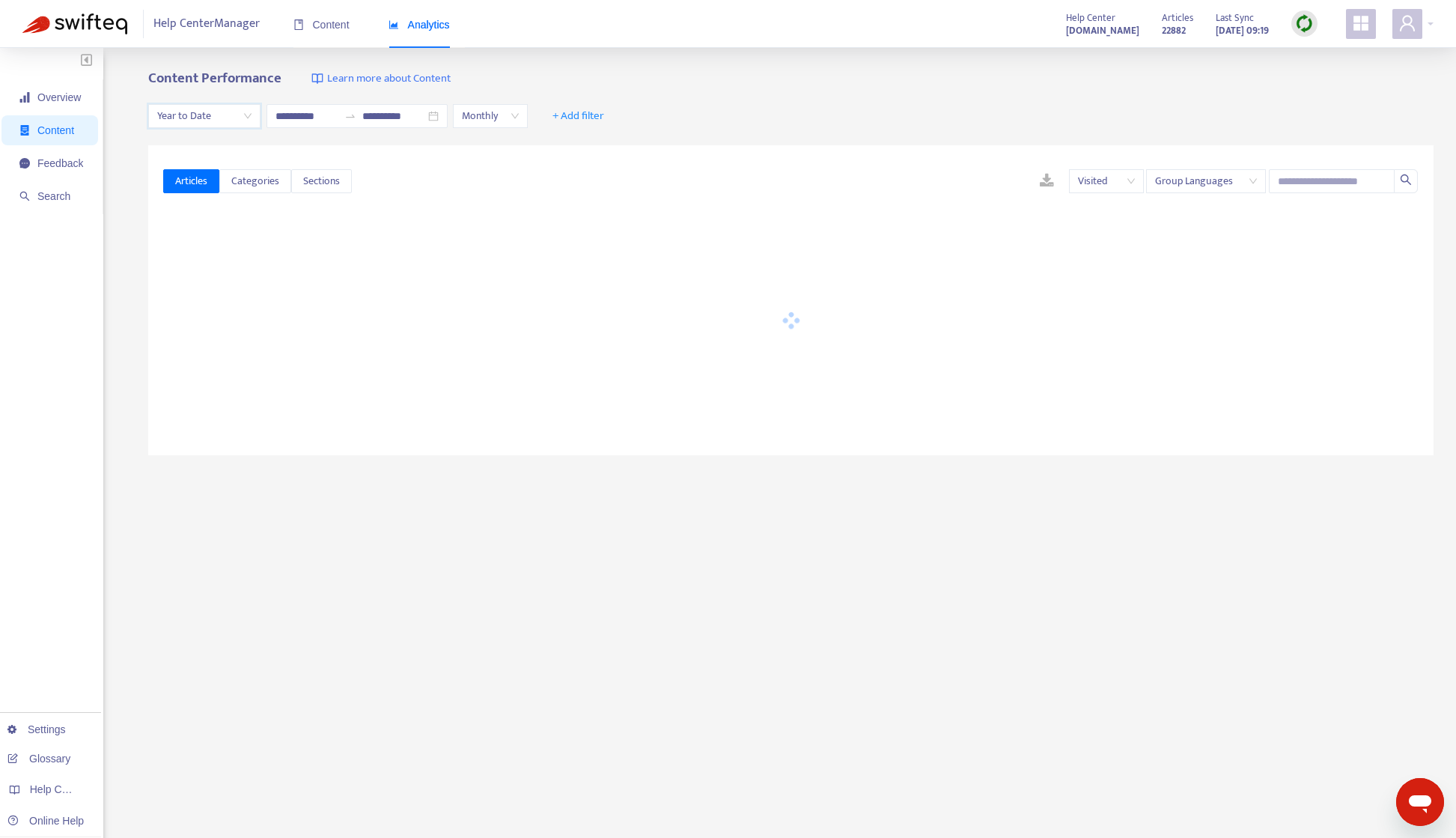
click at [690, 88] on div "**********" at bounding box center [791, 116] width 1285 height 57
click at [1199, 183] on span "Group Languages" at bounding box center [1206, 181] width 102 height 22
click at [1199, 239] on div "Ungroup Languages" at bounding box center [1288, 235] width 261 height 17
click at [1081, 96] on div "**********" at bounding box center [791, 116] width 1285 height 57
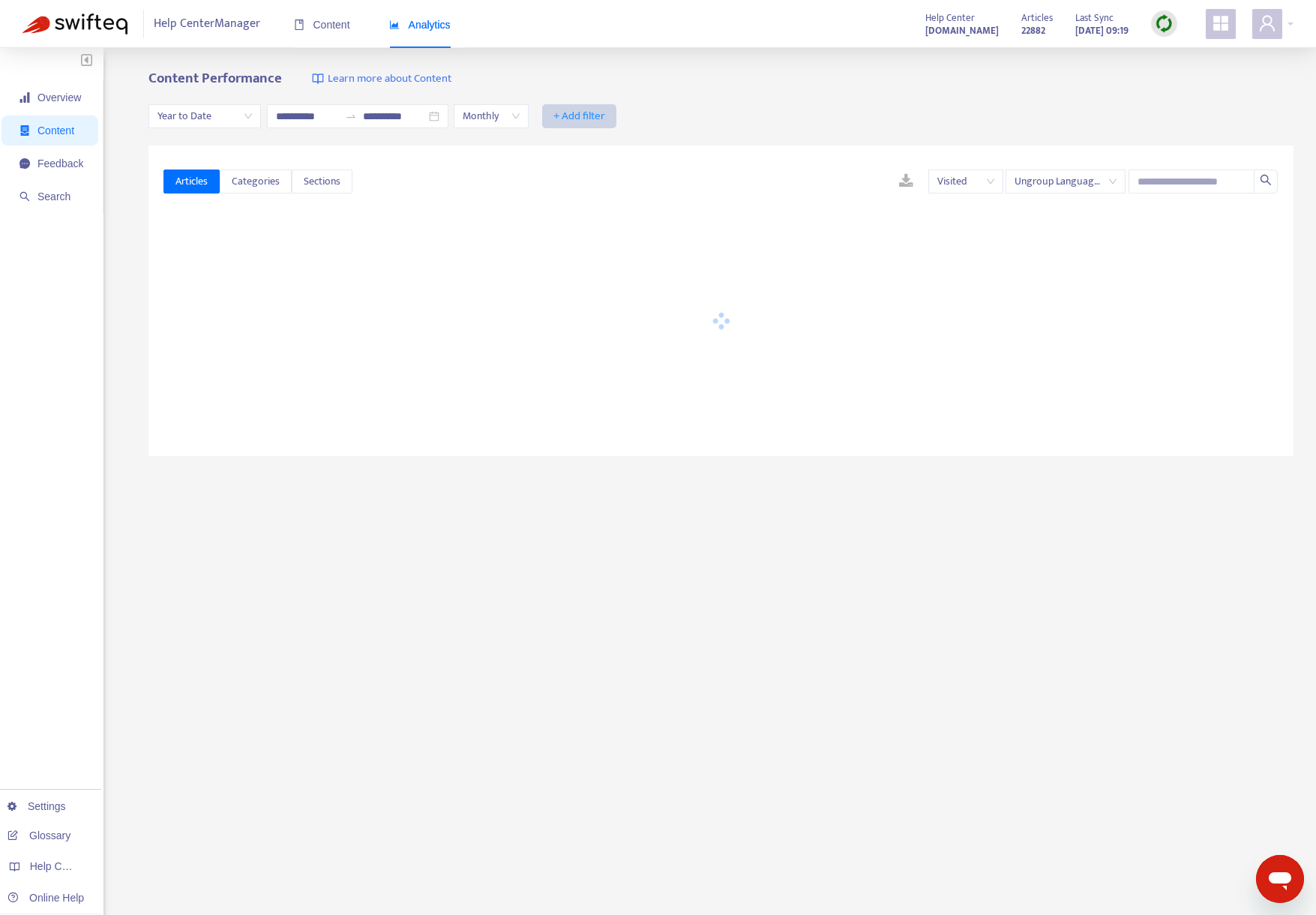
click at [605, 122] on span "+ Add filter" at bounding box center [579, 116] width 52 height 18
click at [620, 176] on span "Category" at bounding box center [620, 170] width 67 height 17
click at [618, 121] on div at bounding box center [587, 116] width 91 height 18
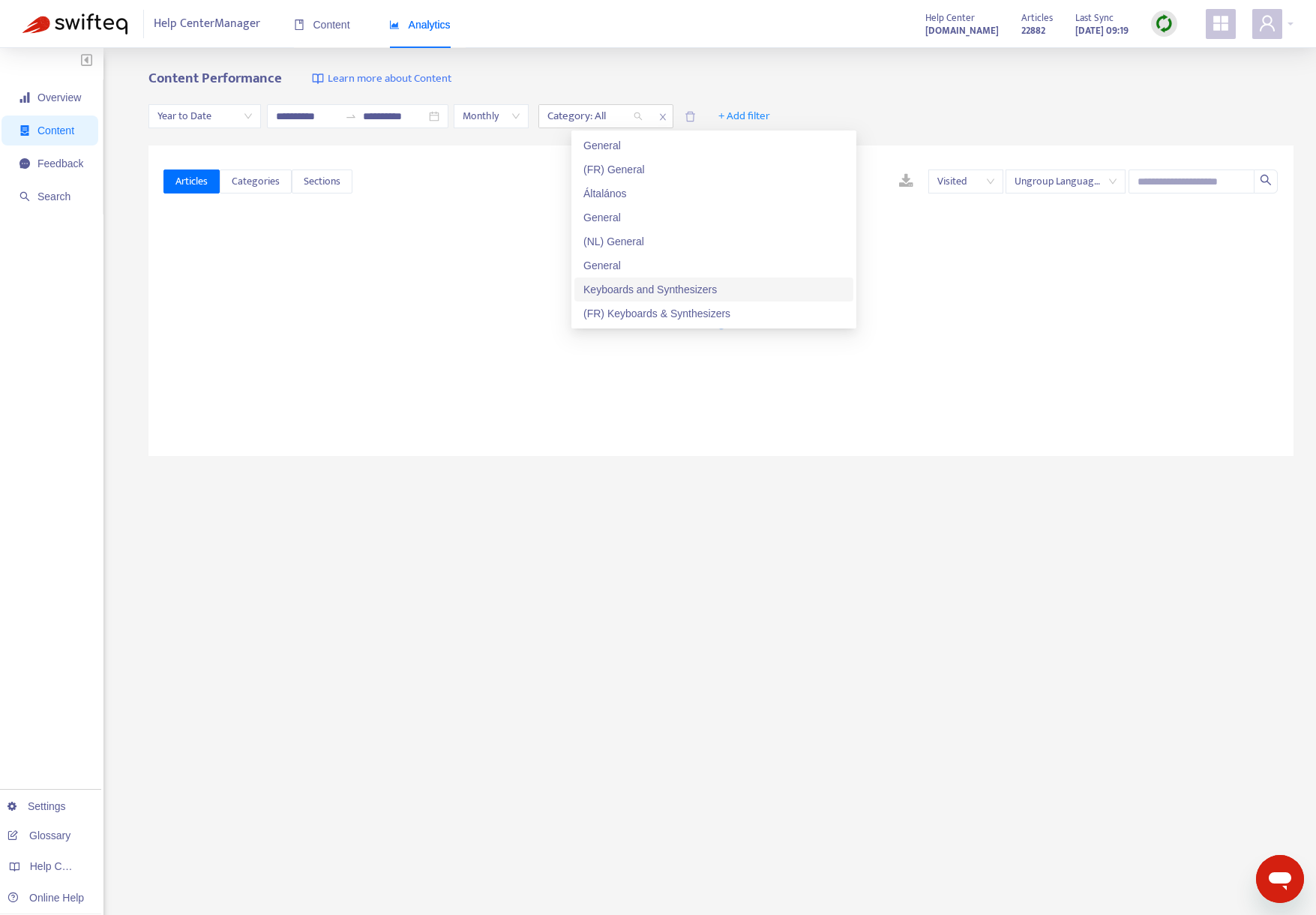
click at [697, 288] on div "Keyboards and Synthesizers" at bounding box center [713, 289] width 261 height 17
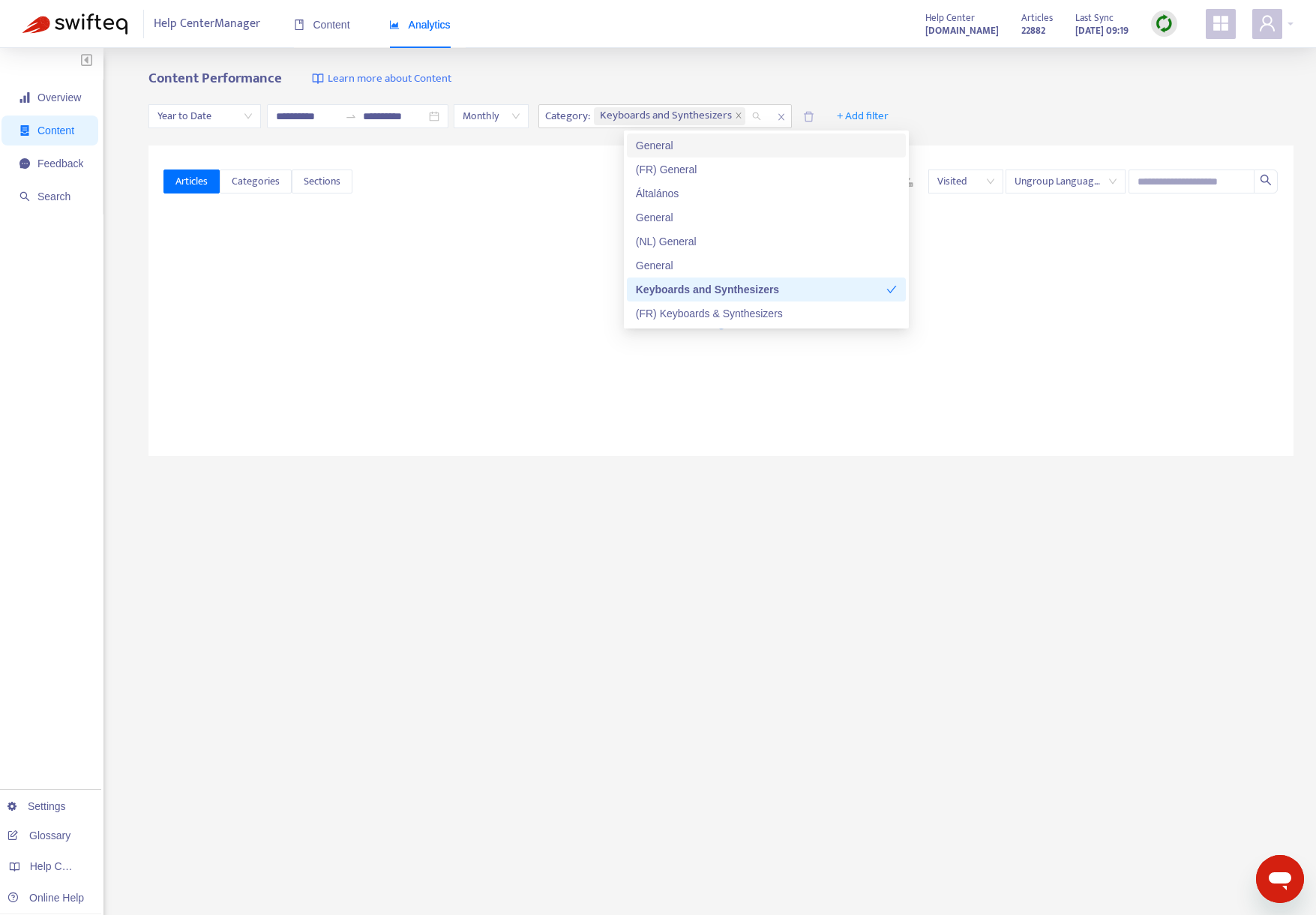
click at [697, 88] on div "**********" at bounding box center [721, 117] width 1144 height 57
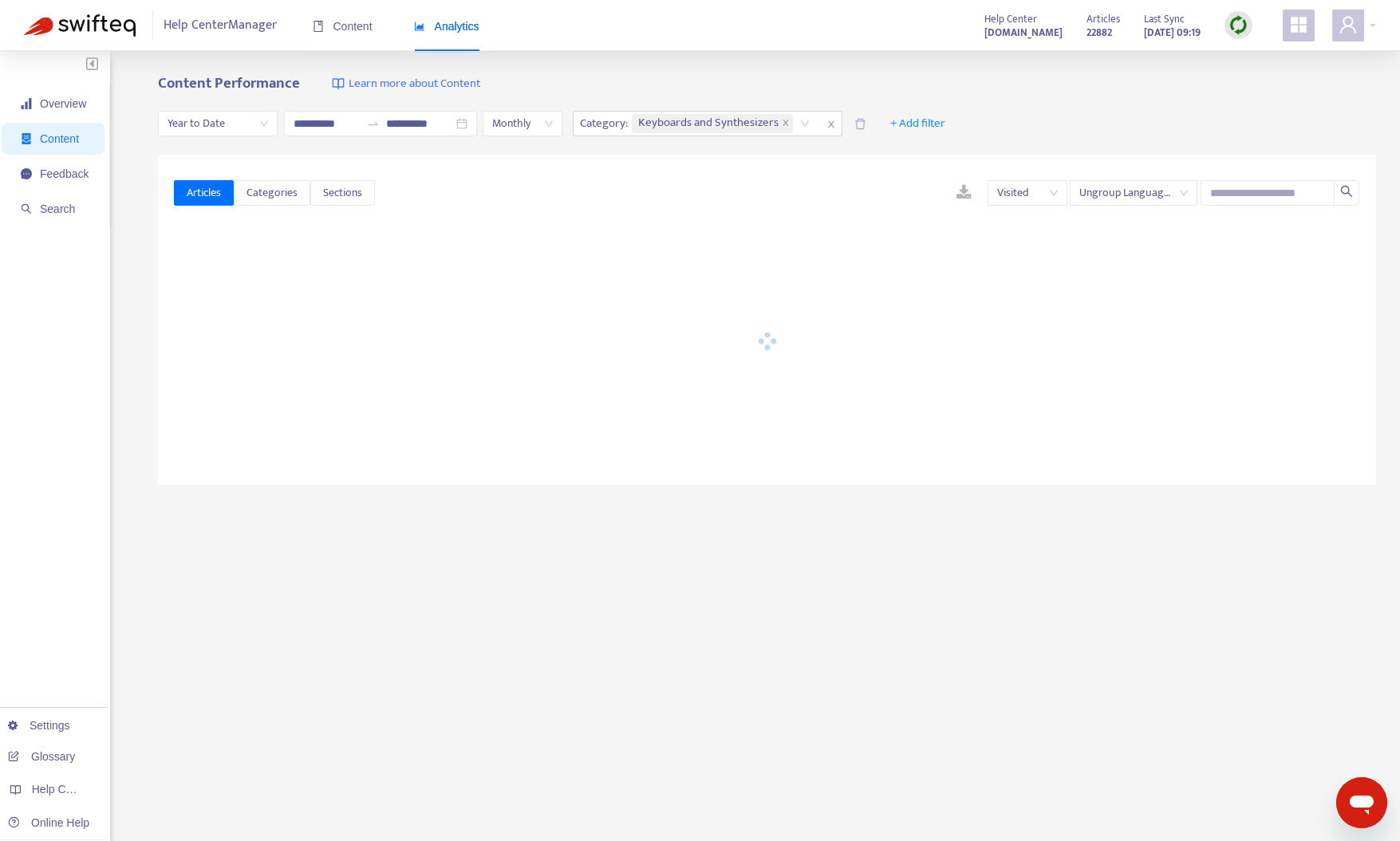
click at [37, 343] on div "Overview Content Feedback Search Settings Glossary Help Centers Online Help" at bounding box center [55, 529] width 110 height 956
click at [58, 99] on span "Overview" at bounding box center [63, 104] width 46 height 13
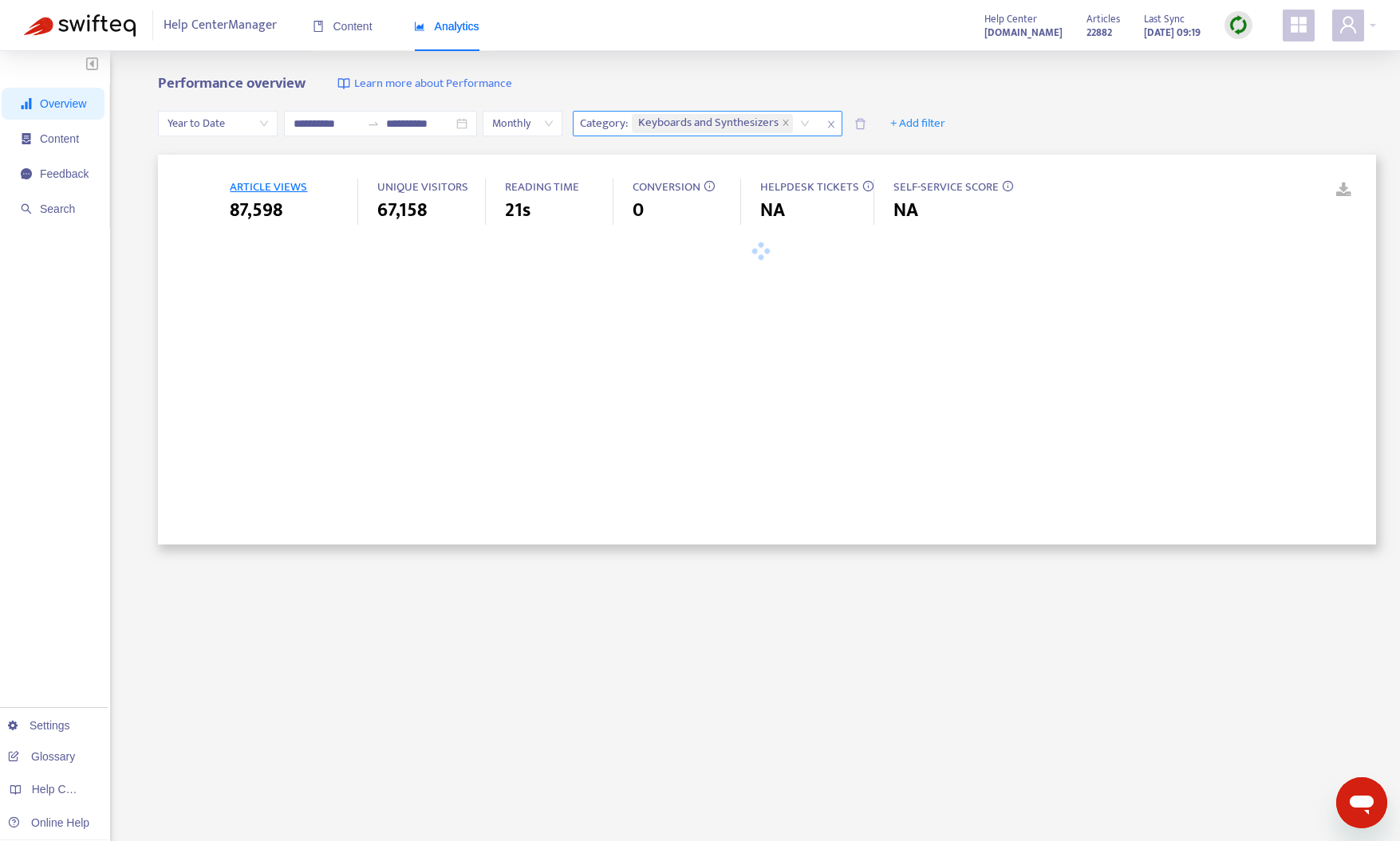
click at [841, 125] on span "close" at bounding box center [831, 124] width 20 height 20
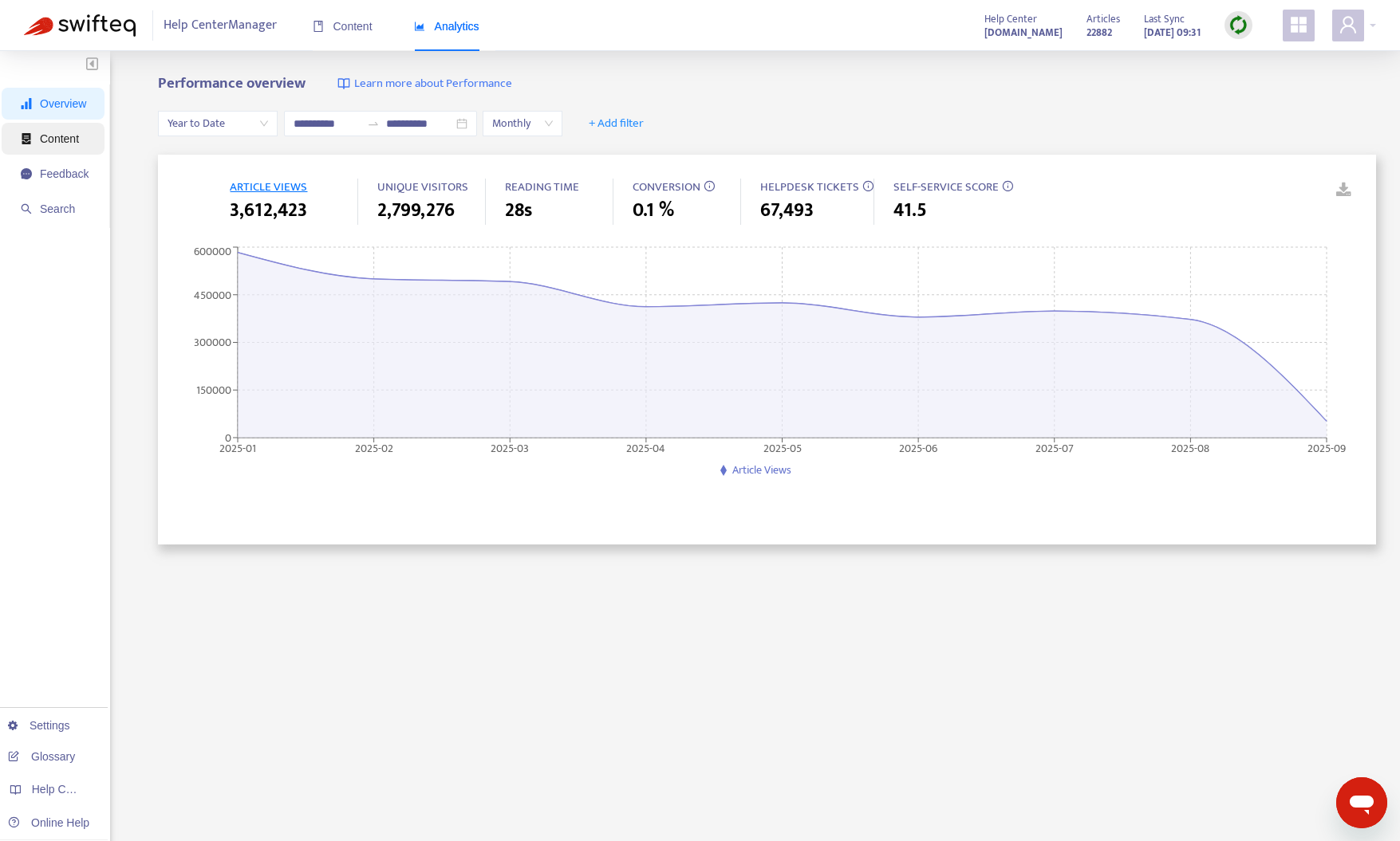
click at [65, 144] on span "Content" at bounding box center [59, 138] width 39 height 13
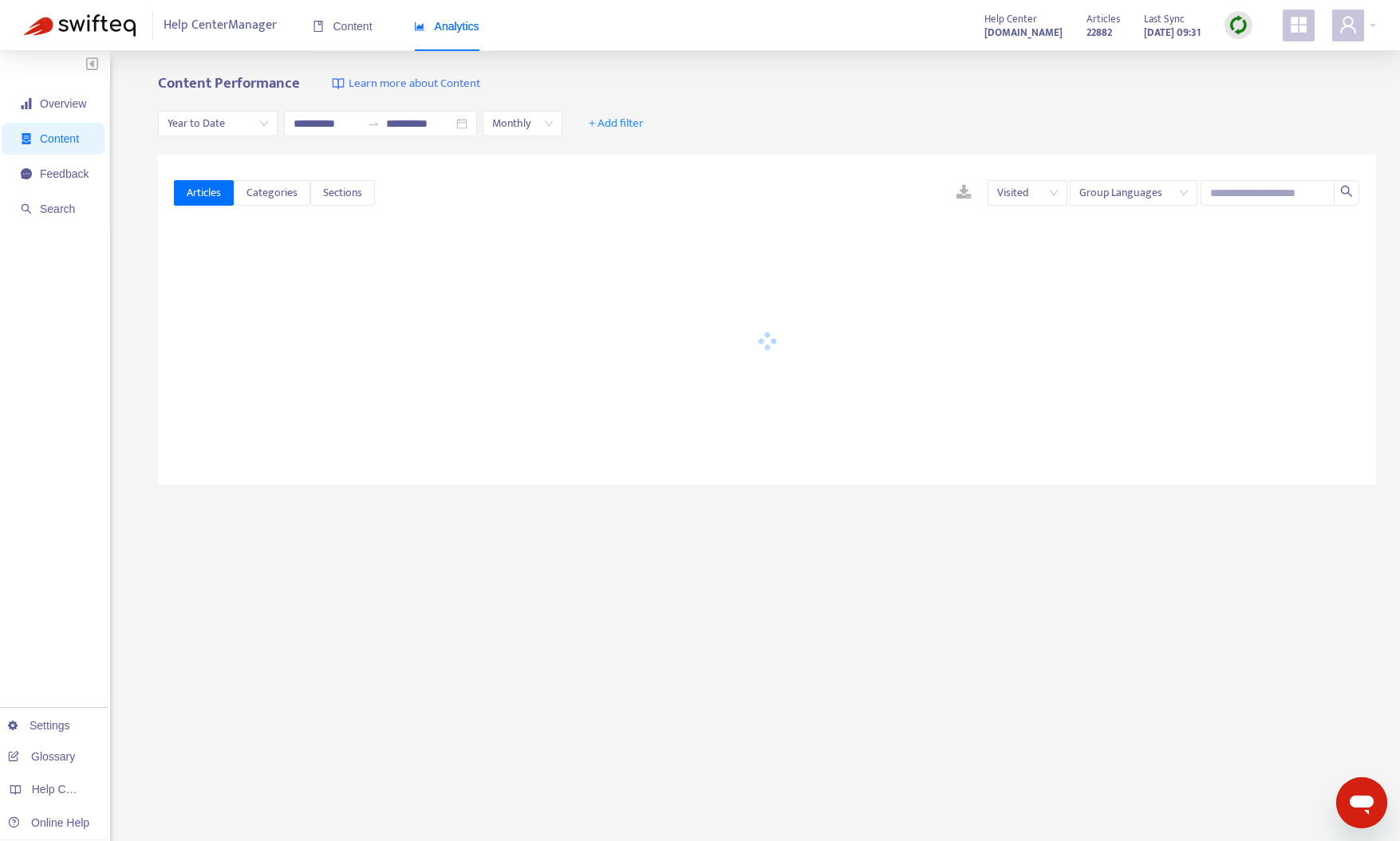
click at [534, 81] on div "Content Performance Learn more about Content" at bounding box center [767, 84] width 1217 height 19
click at [216, 123] on span "Year to Date" at bounding box center [217, 124] width 100 height 24
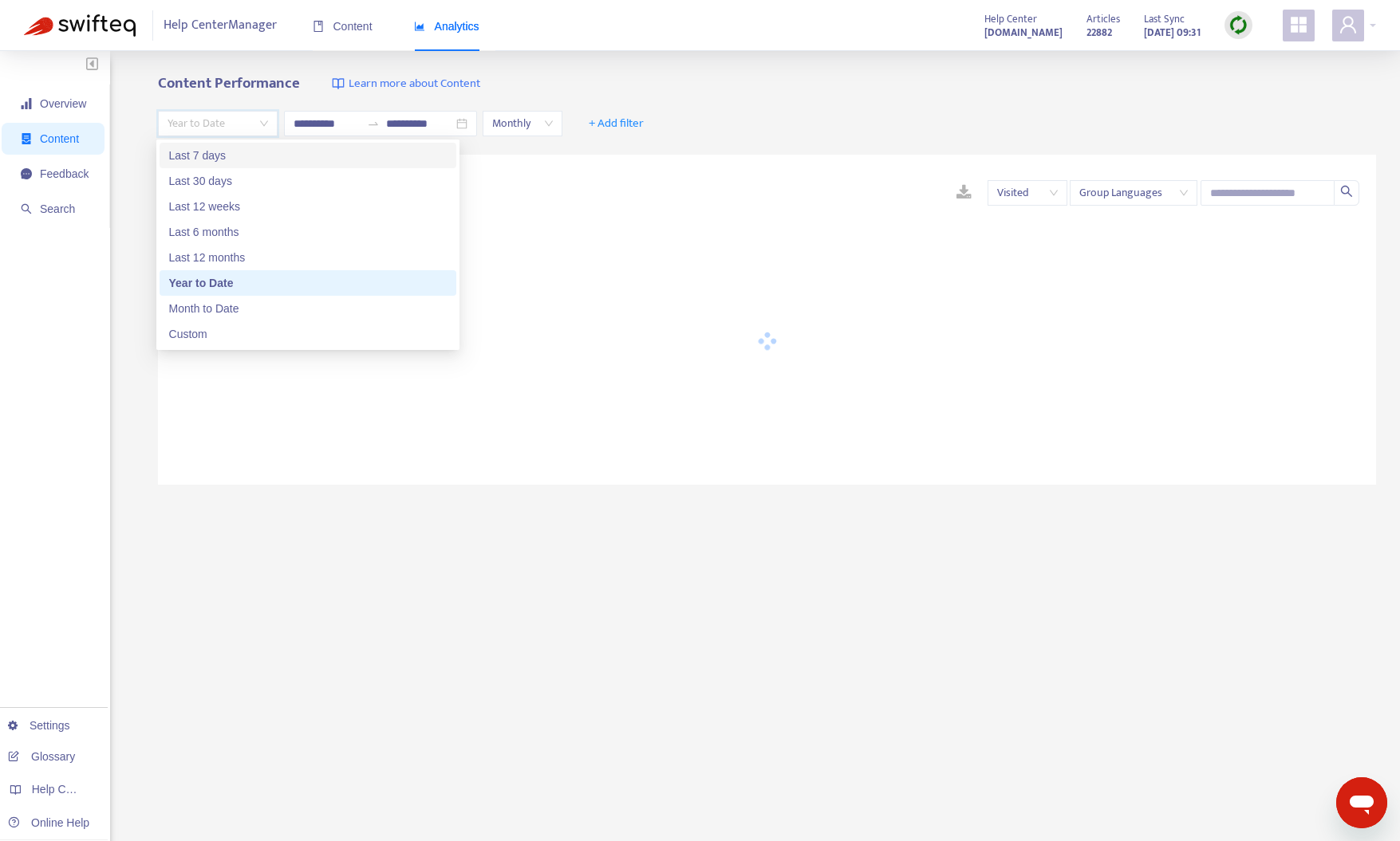
click at [228, 150] on div "Last 7 days" at bounding box center [307, 155] width 278 height 18
type input "**********"
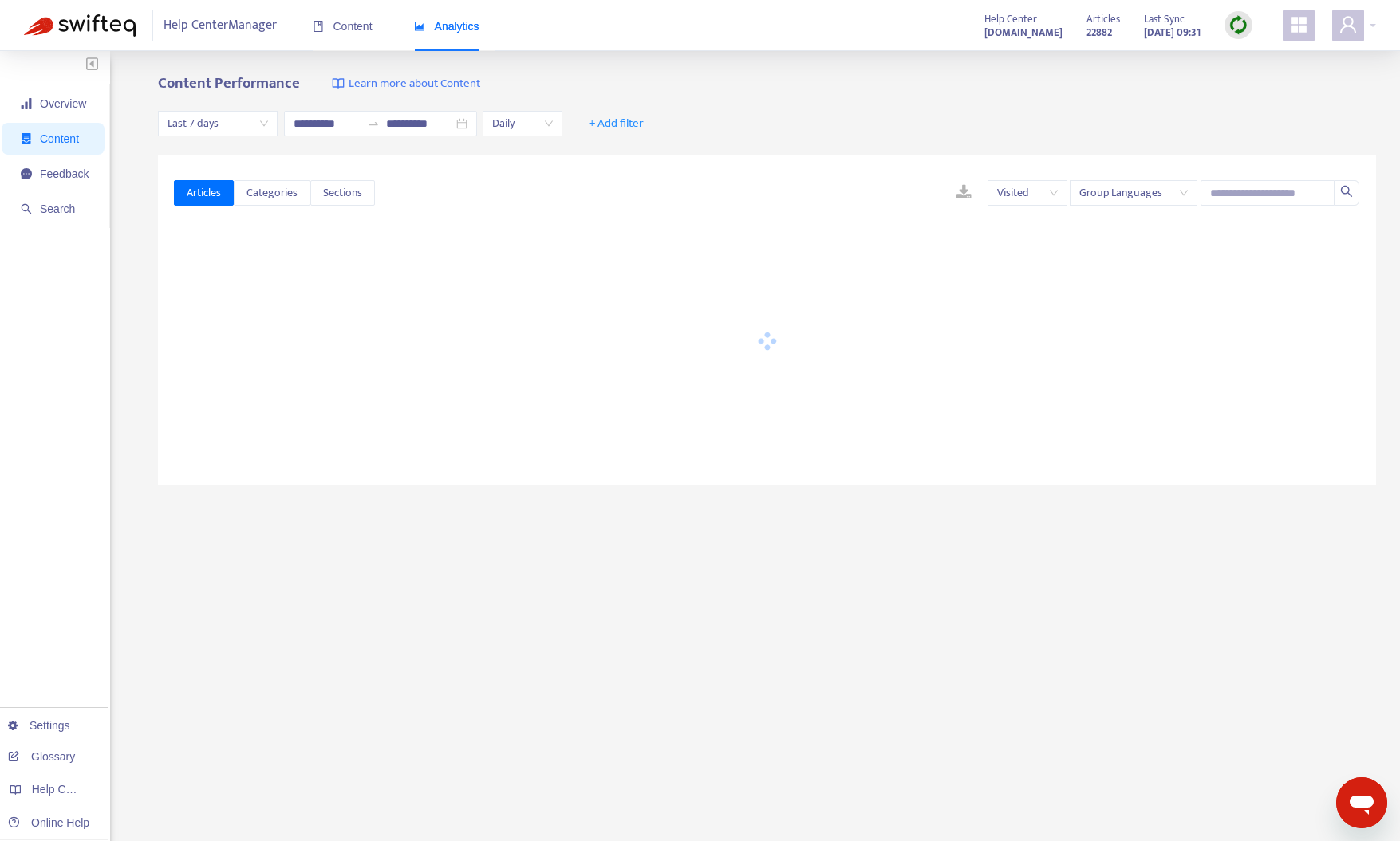
click at [709, 78] on div "Content Performance Learn more about Content" at bounding box center [767, 84] width 1217 height 19
click at [339, 35] on div "Content" at bounding box center [342, 26] width 59 height 48
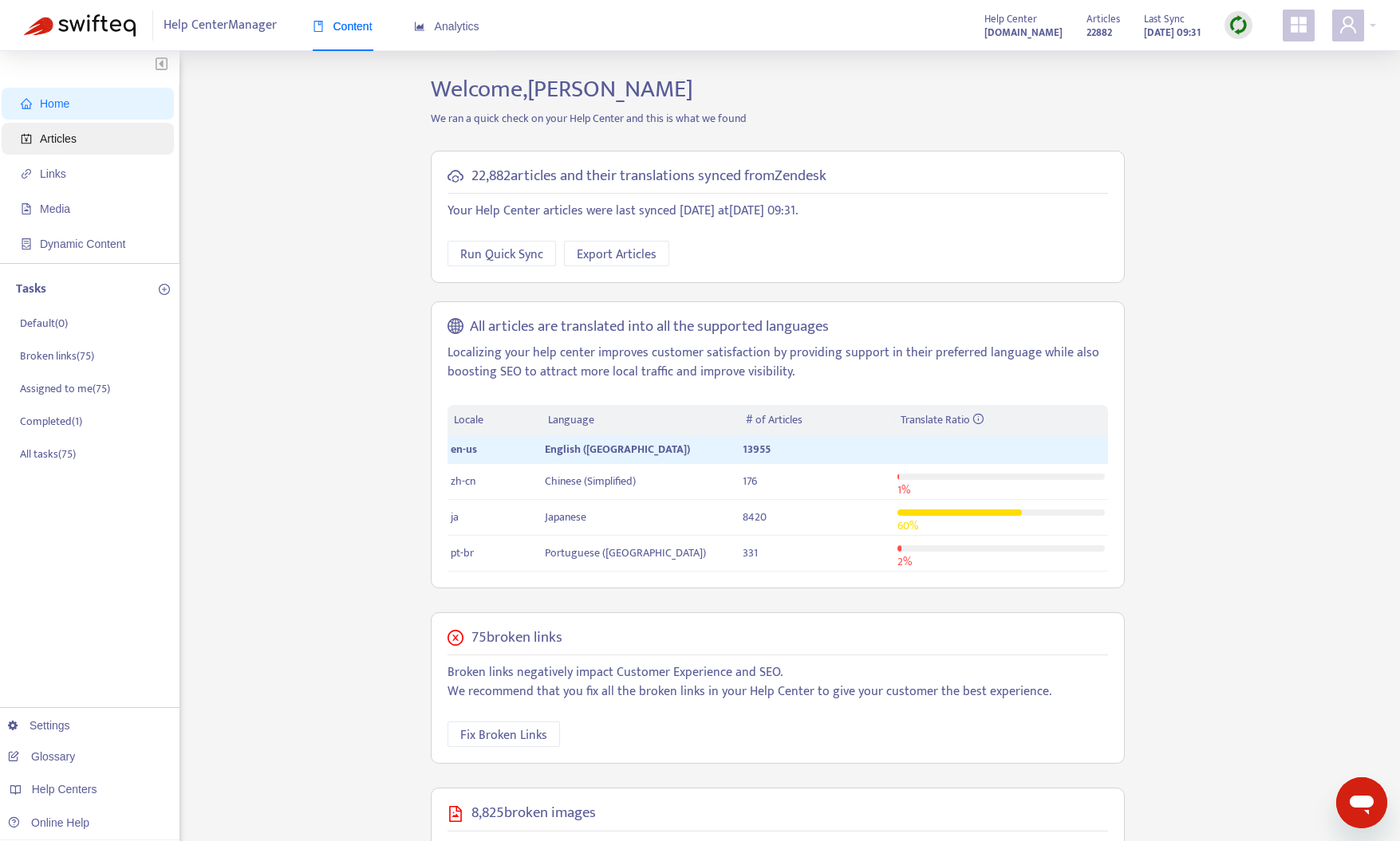
click at [109, 138] on span "Articles" at bounding box center [90, 139] width 140 height 32
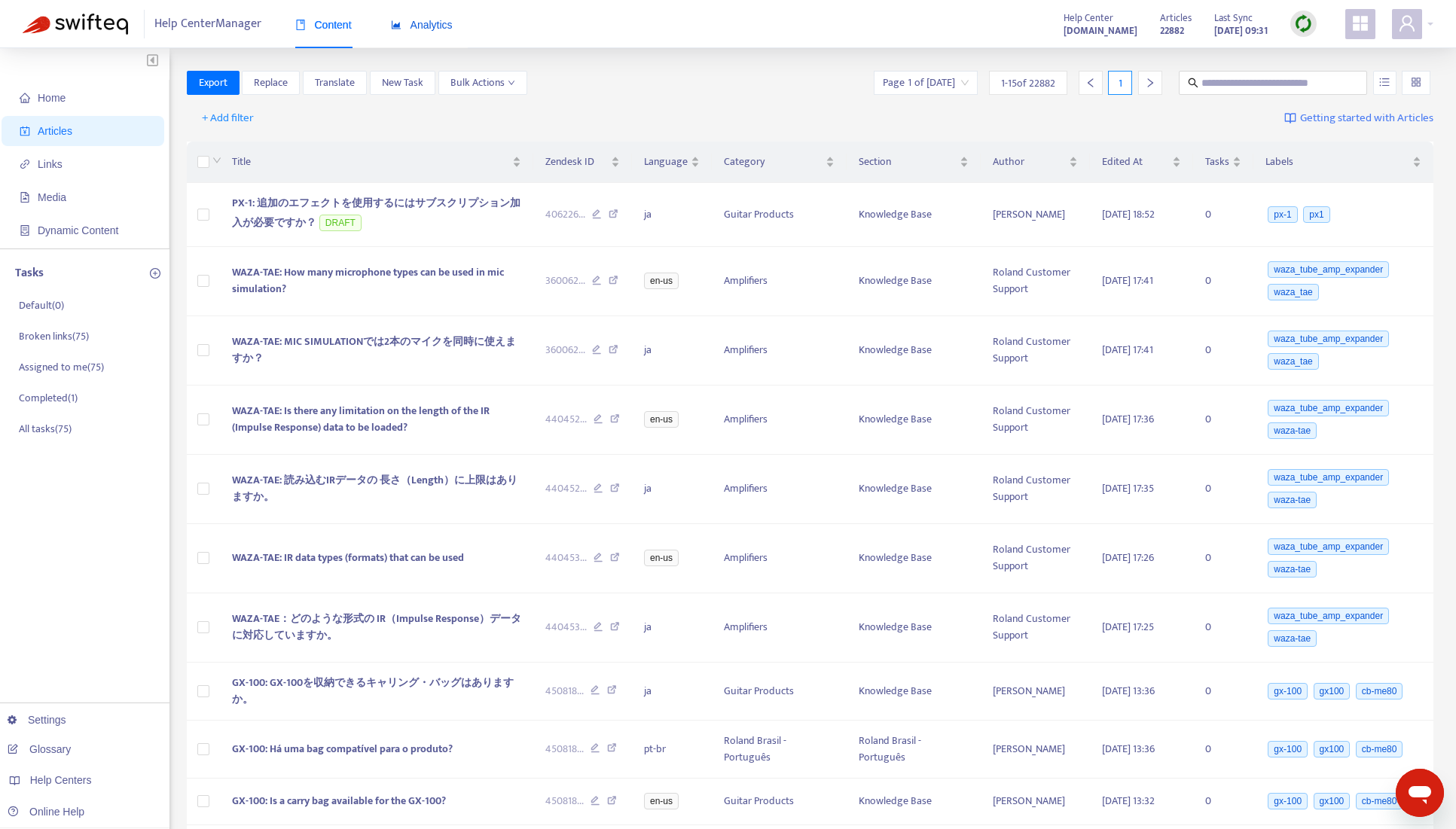
drag, startPoint x: 430, startPoint y: 30, endPoint x: 431, endPoint y: 38, distance: 8.1
click at [430, 30] on span "Analytics" at bounding box center [422, 24] width 62 height 12
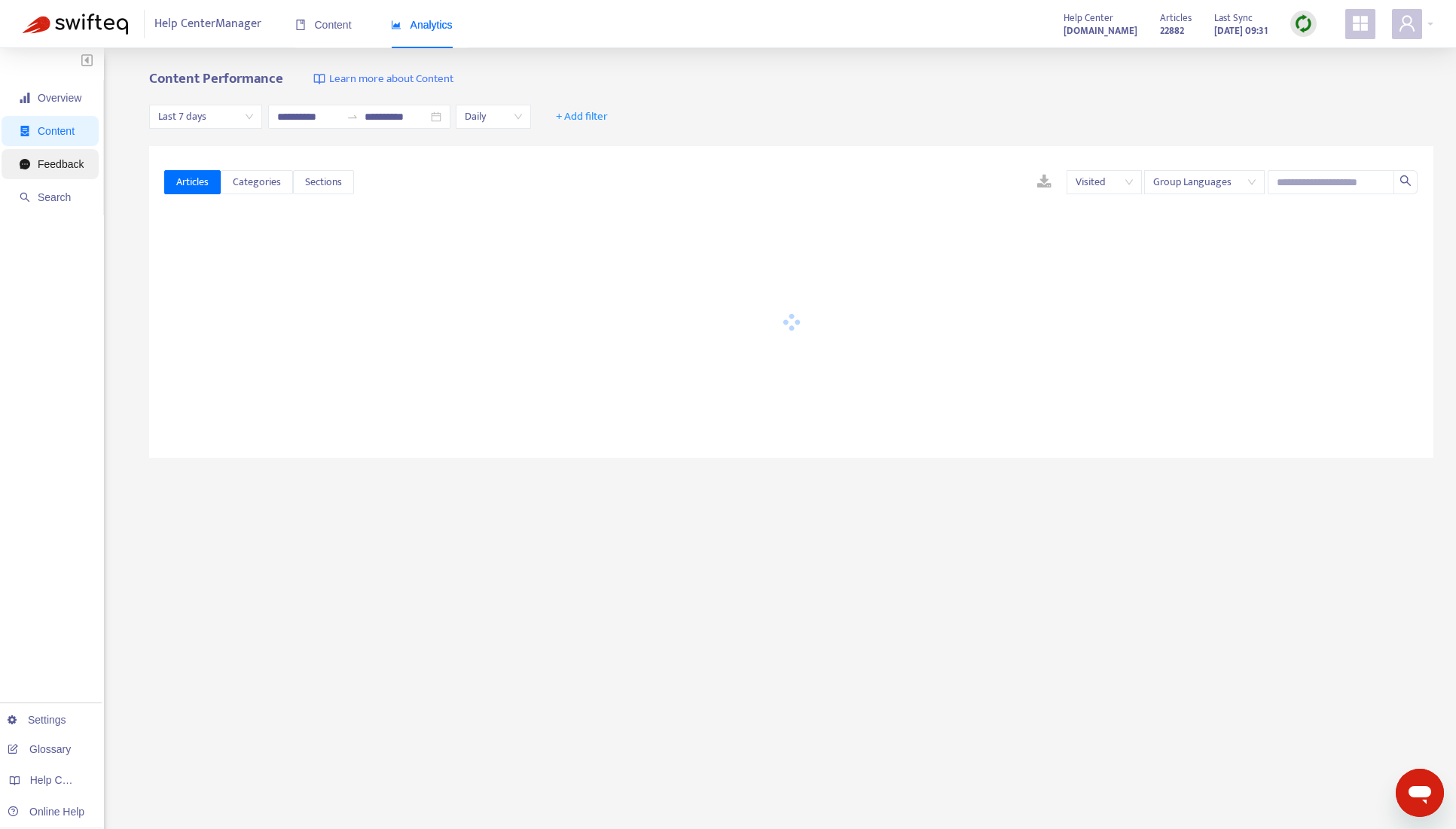
click at [59, 172] on span "Feedback" at bounding box center [51, 164] width 64 height 30
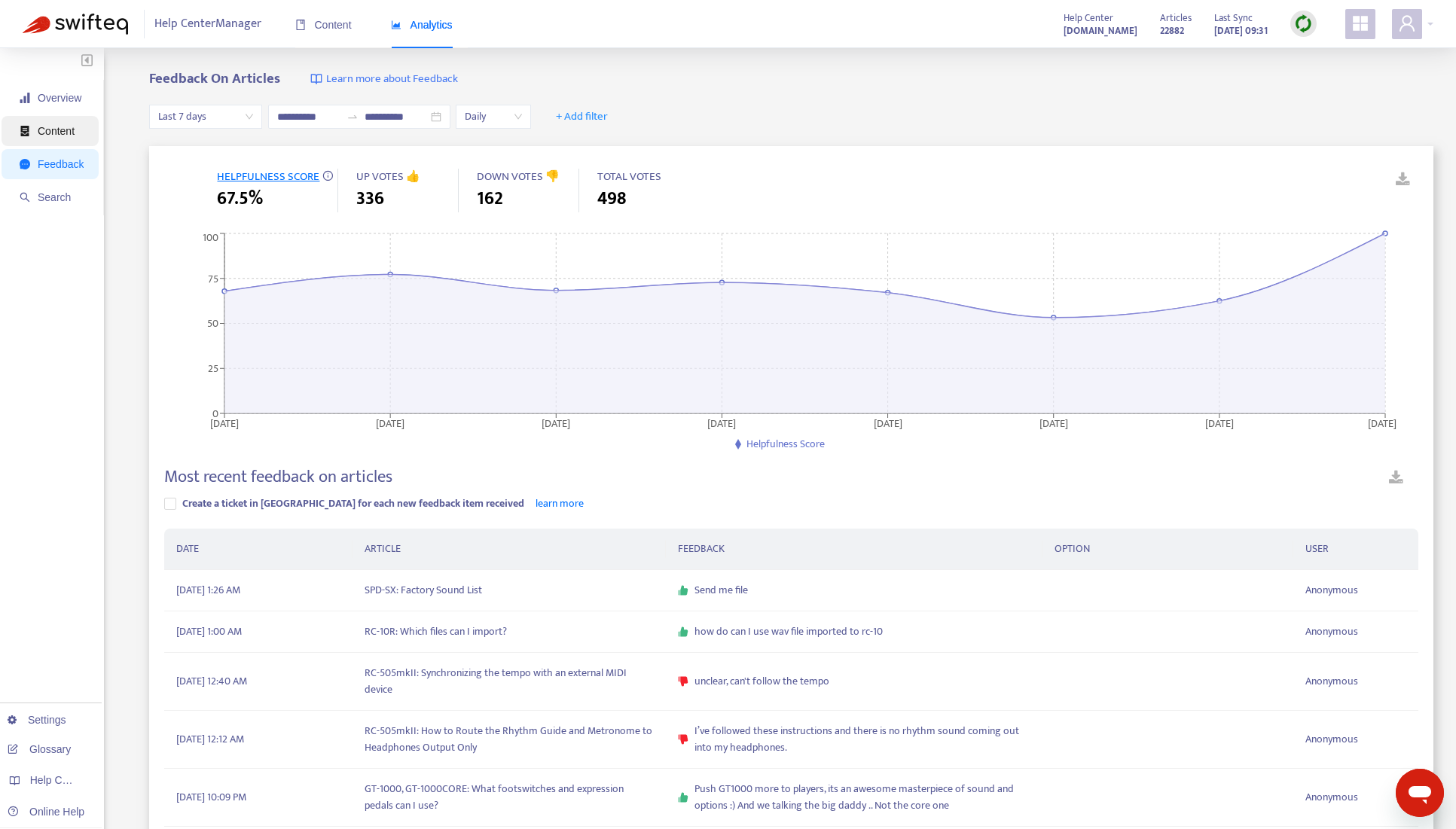
click at [76, 123] on span "Content" at bounding box center [51, 131] width 64 height 30
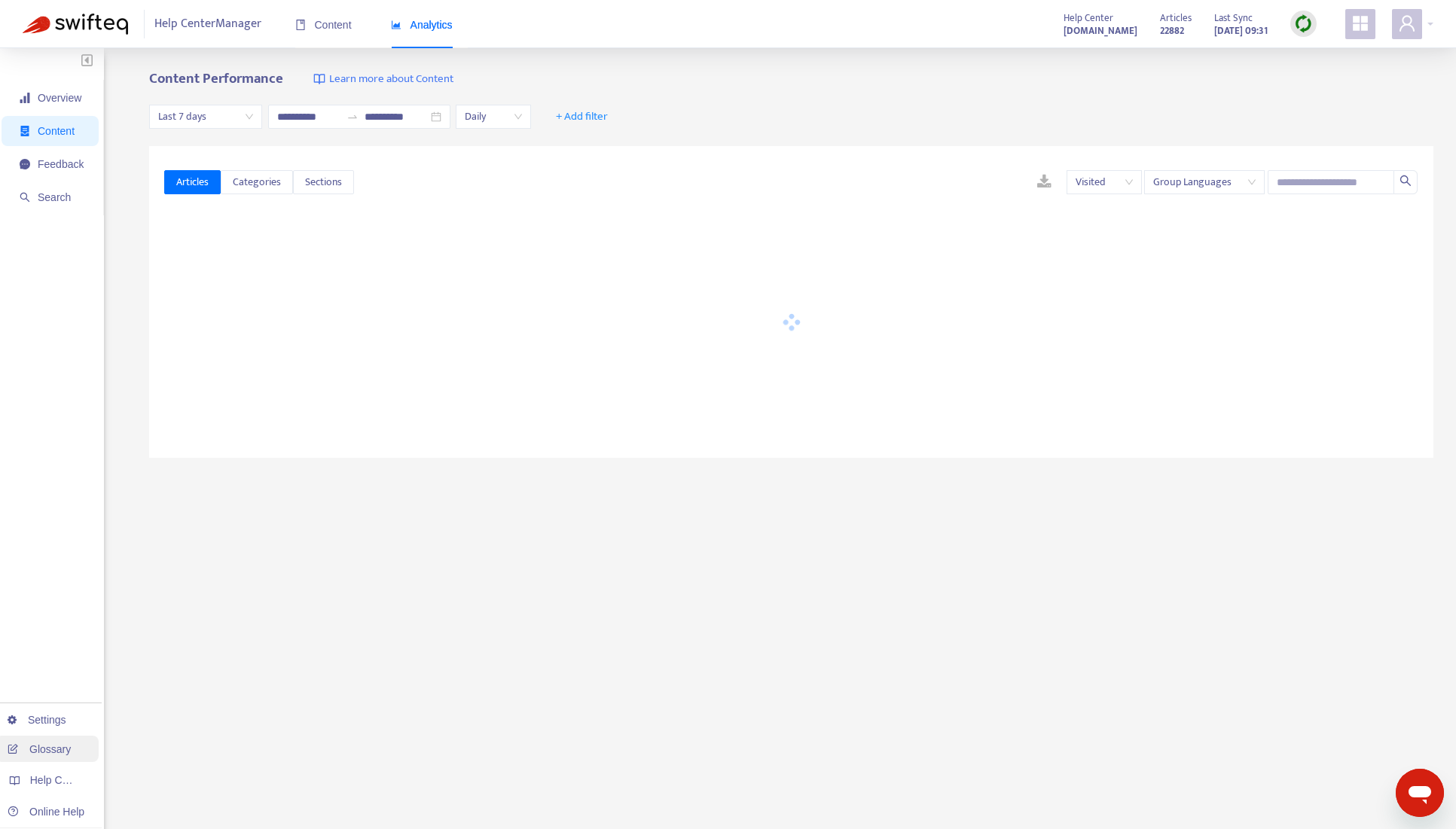
click at [51, 750] on link "Glossary" at bounding box center [38, 749] width 63 height 12
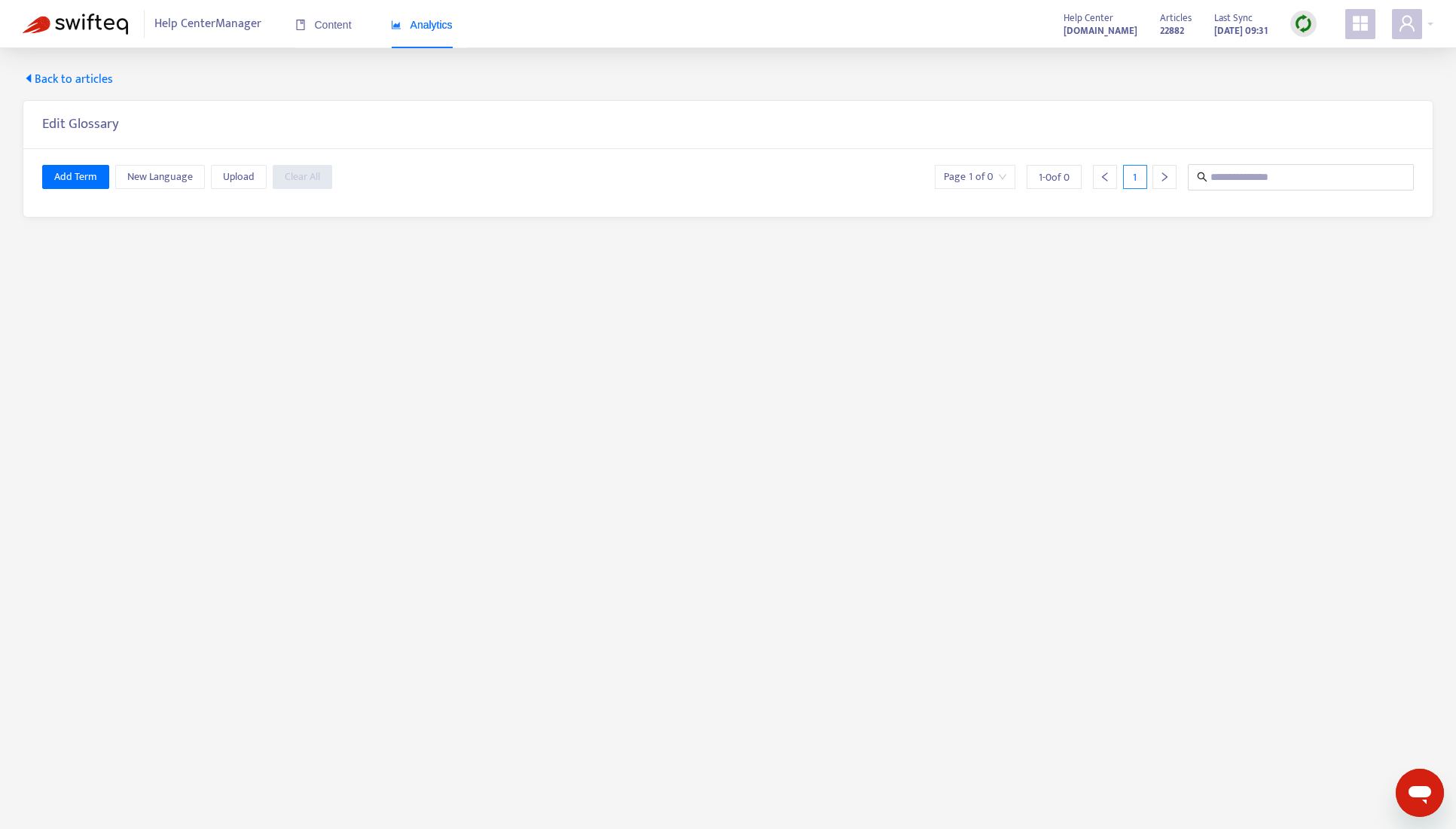
click at [49, 80] on span "Back to articles" at bounding box center [67, 79] width 91 height 18
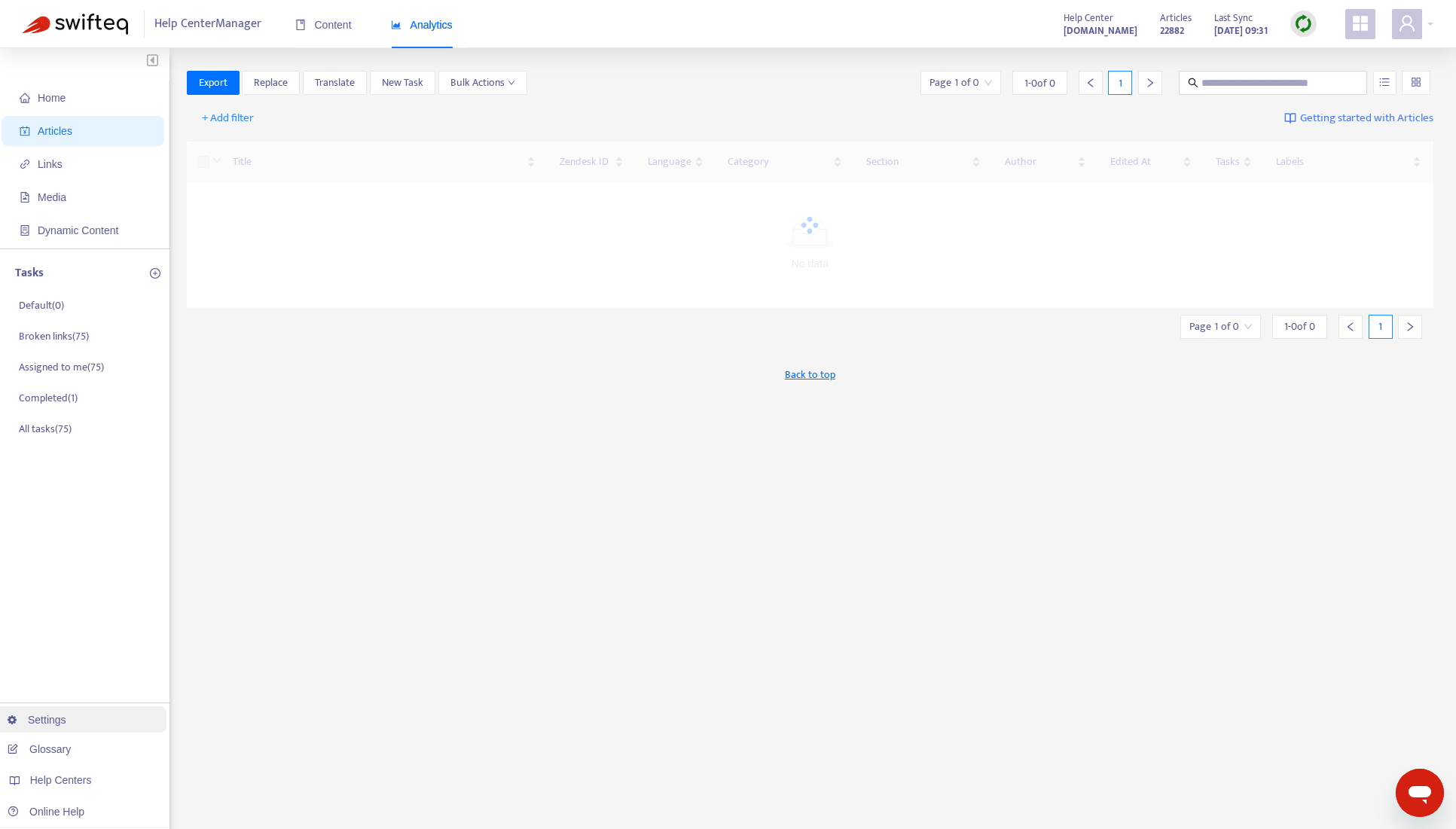
click at [39, 721] on link "Settings" at bounding box center [36, 720] width 59 height 12
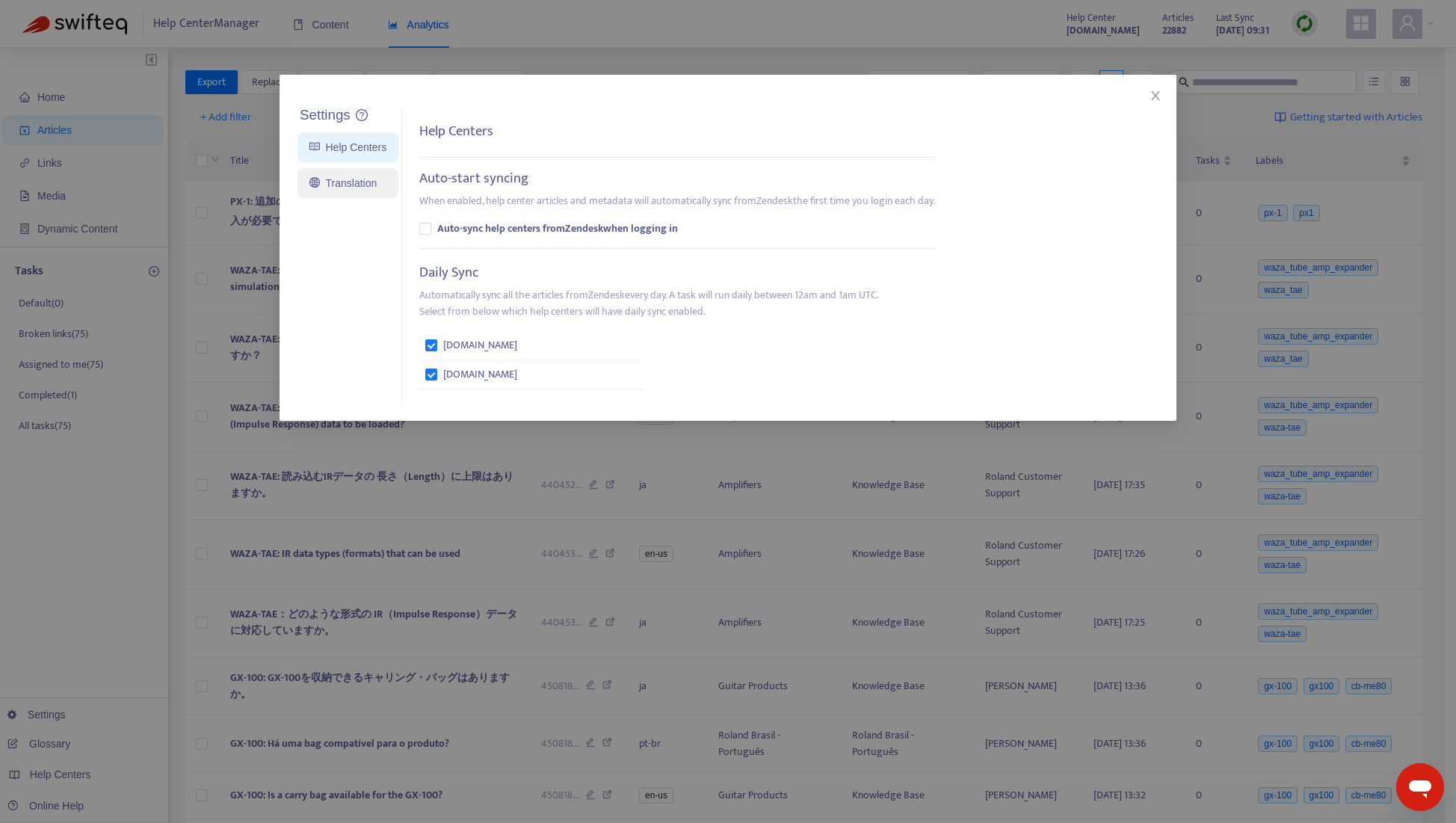
click at [344, 183] on link "Translation" at bounding box center [343, 183] width 68 height 12
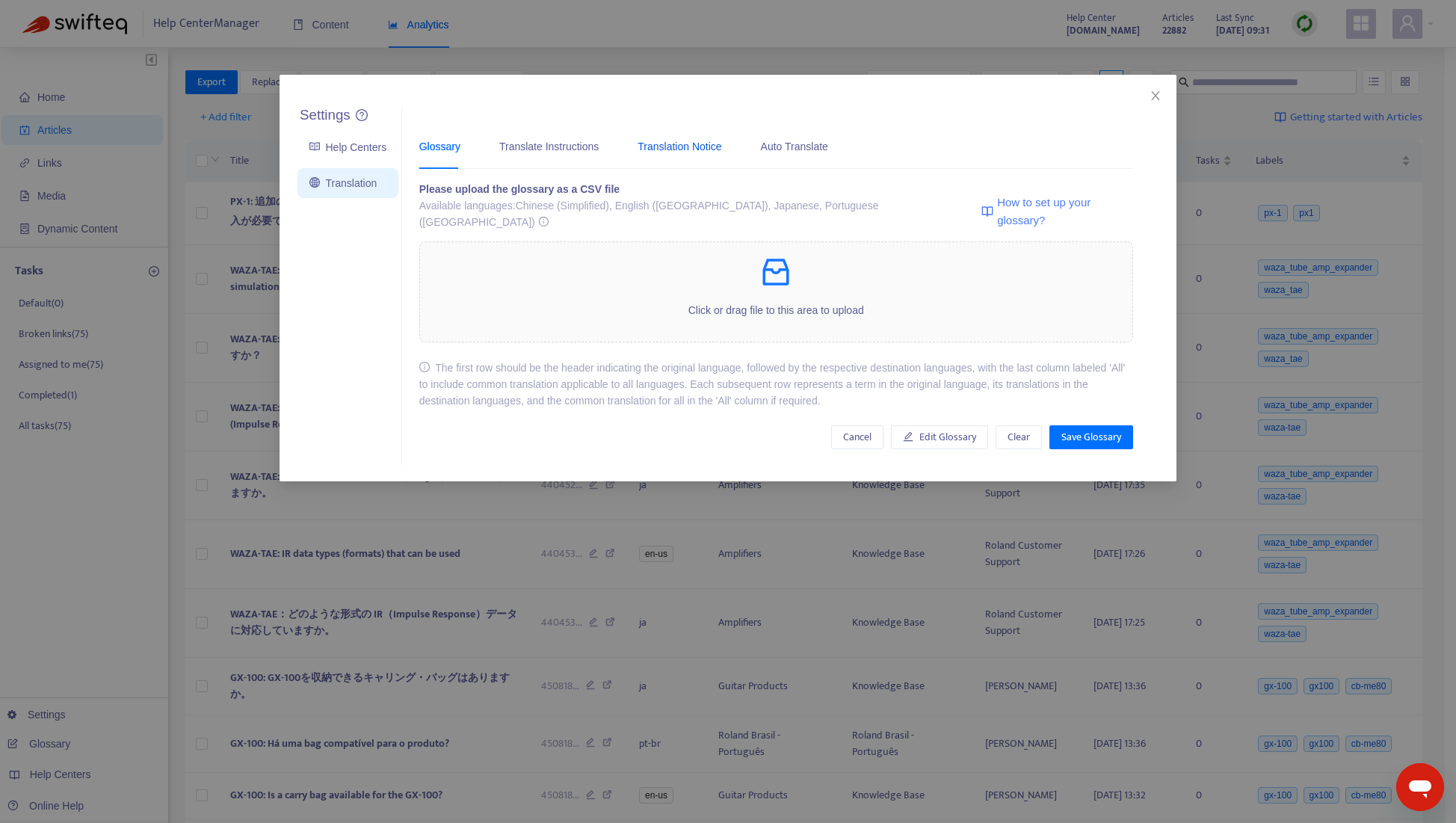
click at [667, 143] on div "Translation Notice" at bounding box center [679, 146] width 84 height 17
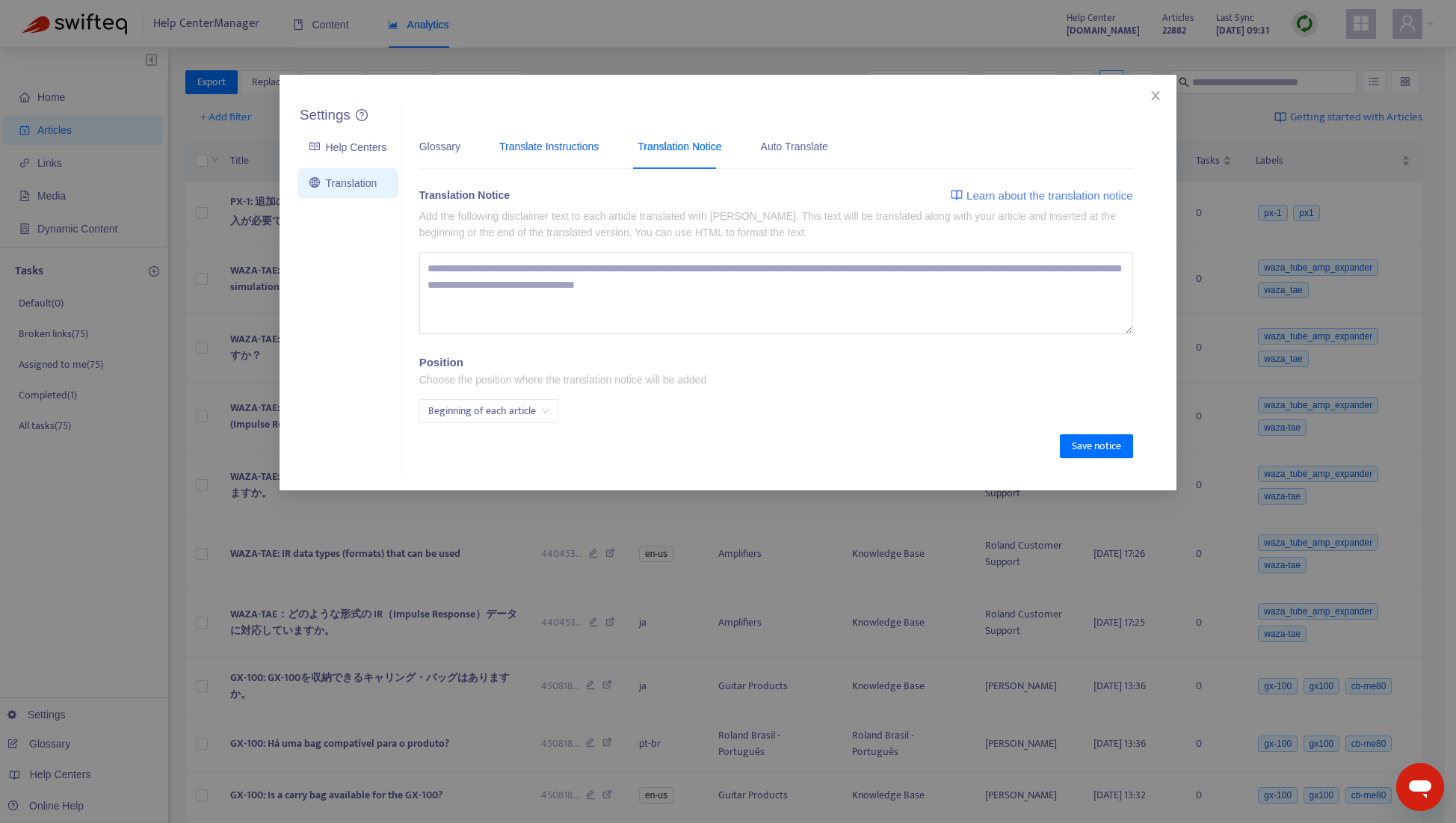
click at [547, 146] on div "Translate Instructions" at bounding box center [548, 146] width 99 height 17
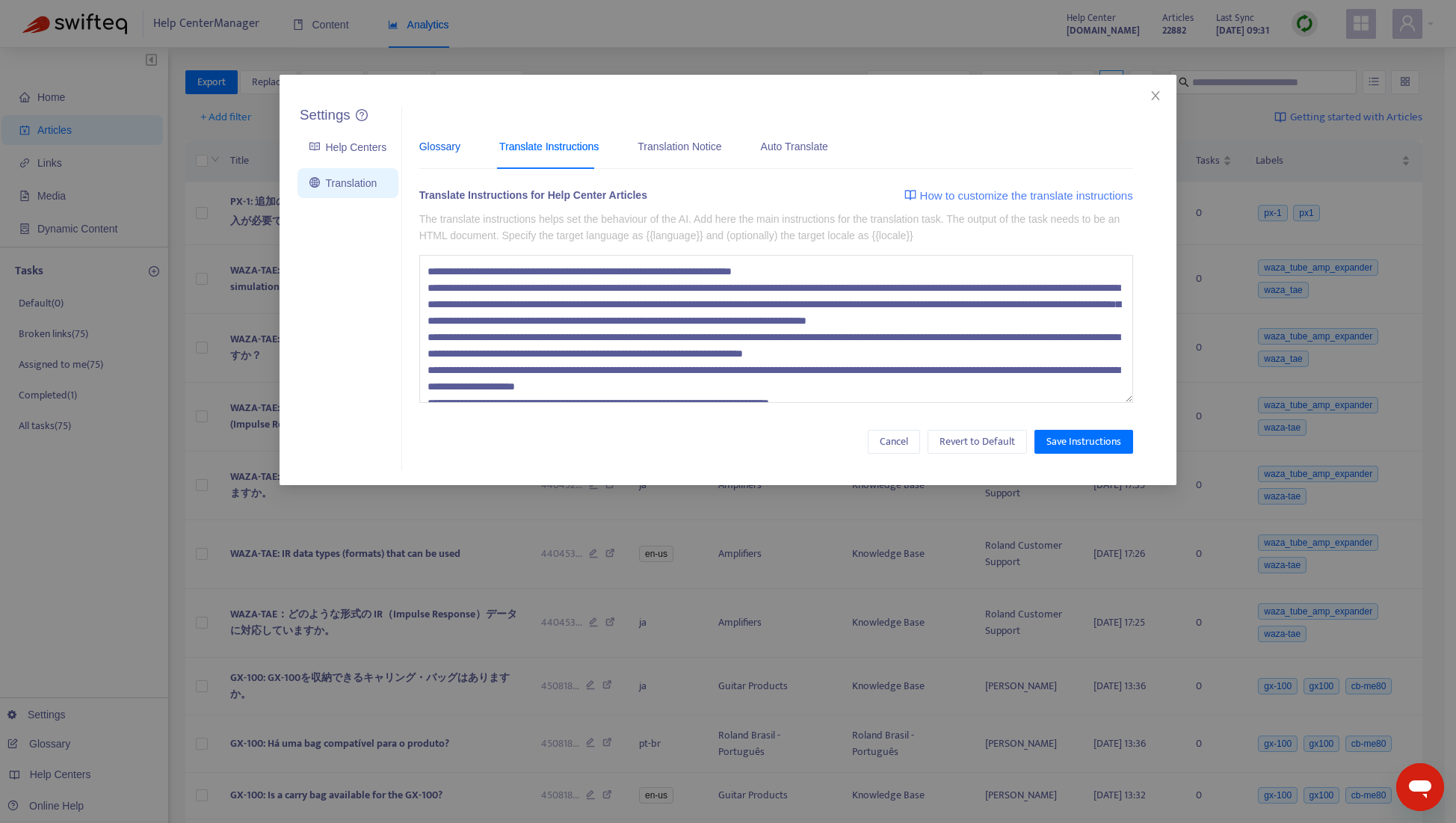
drag, startPoint x: 447, startPoint y: 147, endPoint x: 524, endPoint y: 145, distance: 77.0
click at [447, 146] on div "Glossary" at bounding box center [440, 146] width 41 height 17
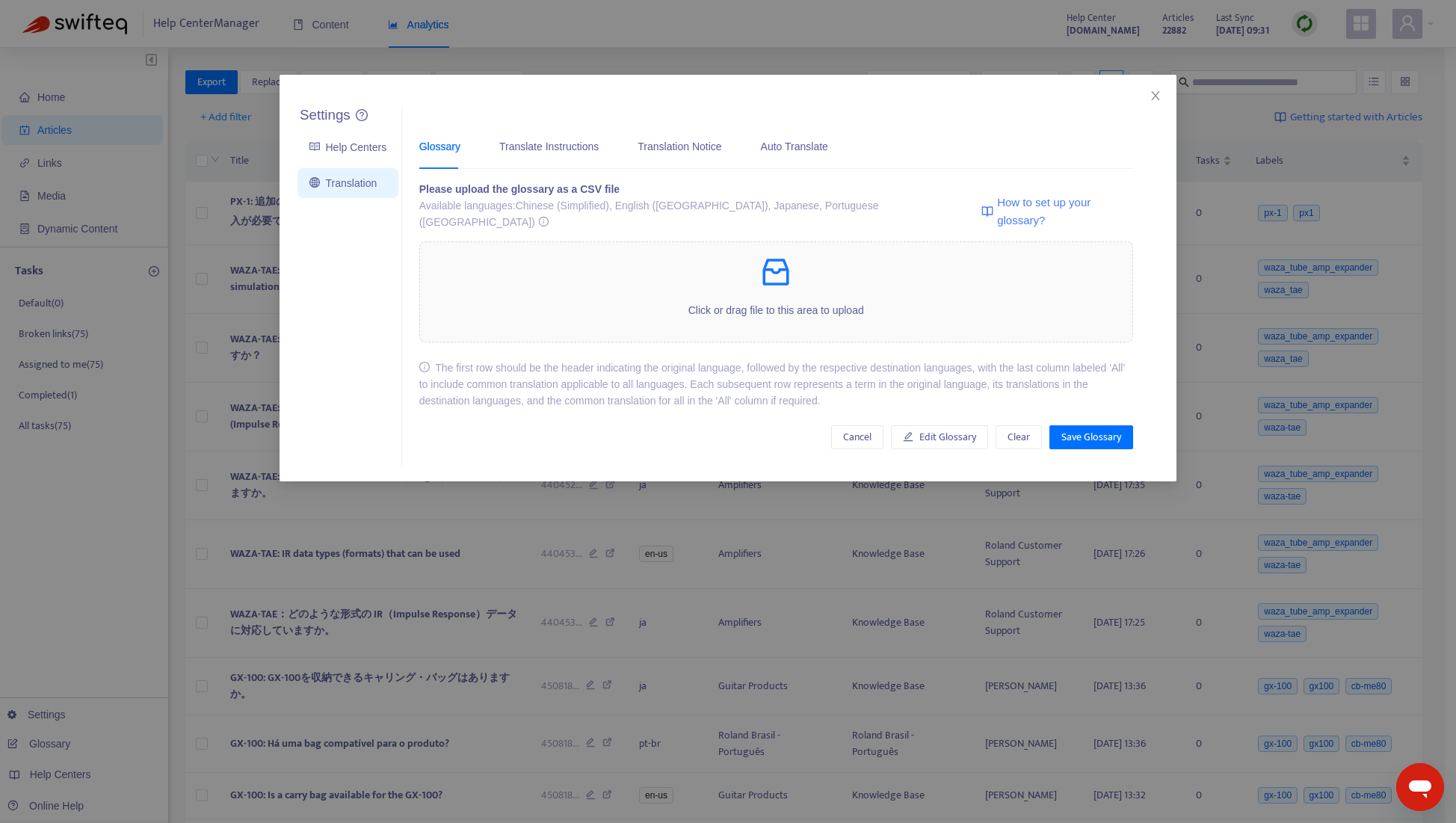
click at [1143, 96] on div "Settings Help Centers Translation Settings Glossary Translate Instructions Tran…" at bounding box center [727, 278] width 897 height 407
click at [1152, 96] on icon "close" at bounding box center [1155, 96] width 12 height 12
